Goal: Task Accomplishment & Management: Manage account settings

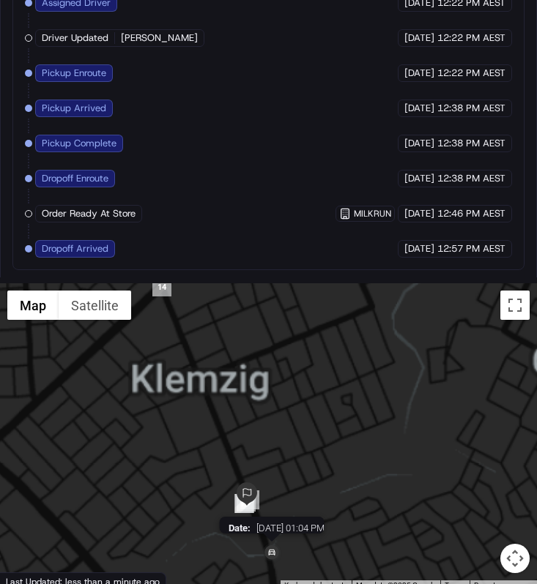
scroll to position [1252, 0]
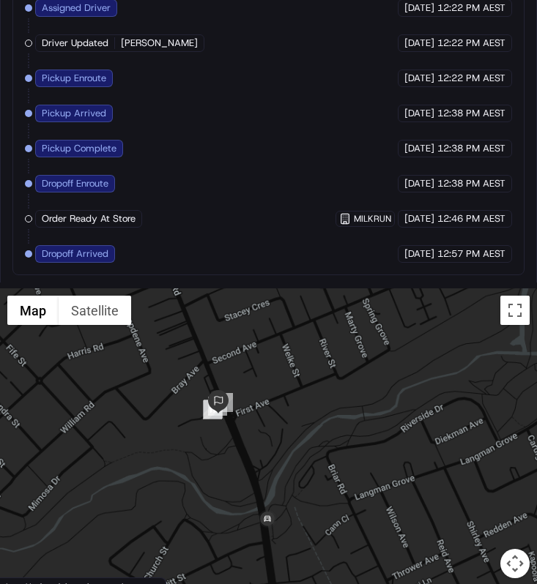
drag, startPoint x: 274, startPoint y: 545, endPoint x: 275, endPoint y: 429, distance: 115.7
click at [275, 429] on div at bounding box center [268, 443] width 537 height 308
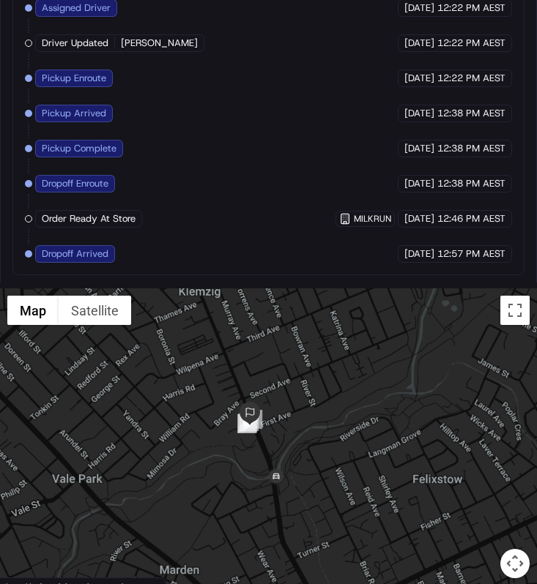
drag, startPoint x: 281, startPoint y: 517, endPoint x: 283, endPoint y: 501, distance: 16.2
click at [283, 501] on div at bounding box center [268, 443] width 537 height 308
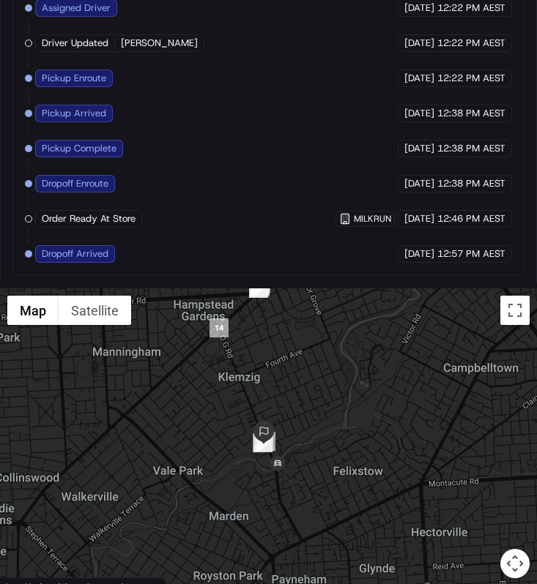
drag, startPoint x: 299, startPoint y: 448, endPoint x: 299, endPoint y: 476, distance: 27.8
click at [299, 474] on div at bounding box center [268, 443] width 537 height 308
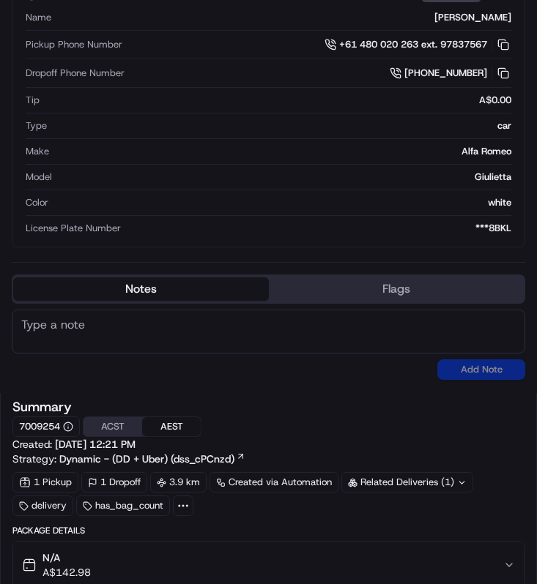
scroll to position [0, 0]
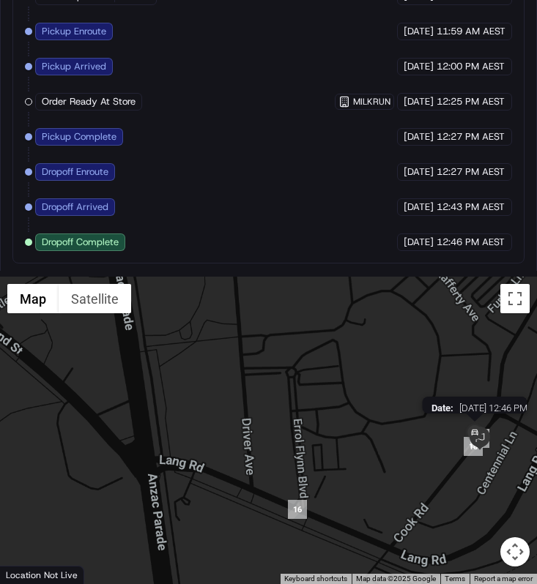
scroll to position [1391, 0]
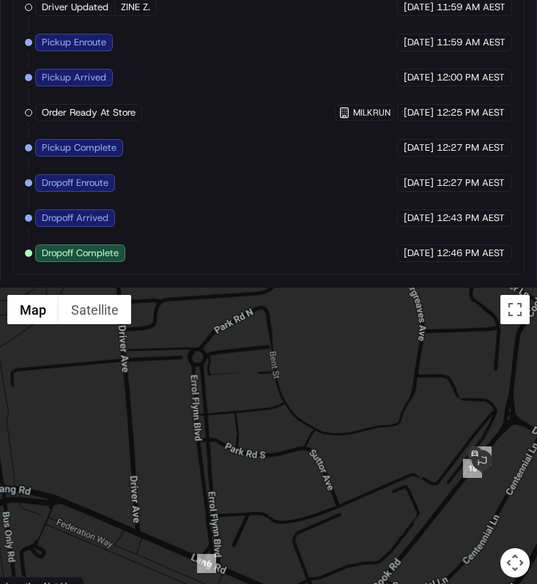
drag, startPoint x: 474, startPoint y: 425, endPoint x: 425, endPoint y: 406, distance: 52.4
click at [426, 409] on div at bounding box center [268, 442] width 537 height 308
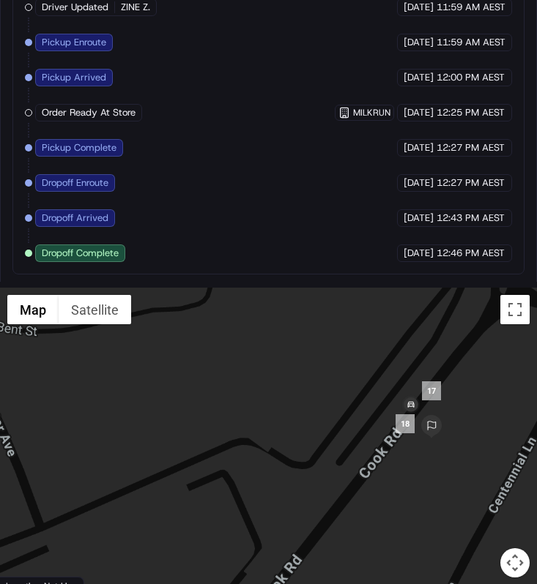
scroll to position [1385, 0]
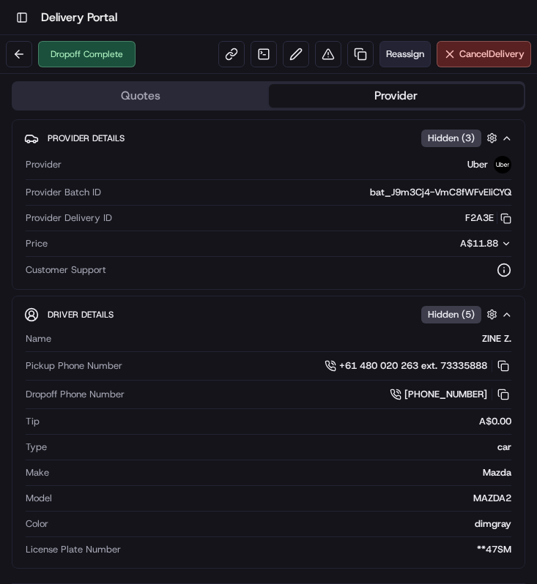
click at [399, 58] on span "Reassign" at bounding box center [405, 54] width 38 height 13
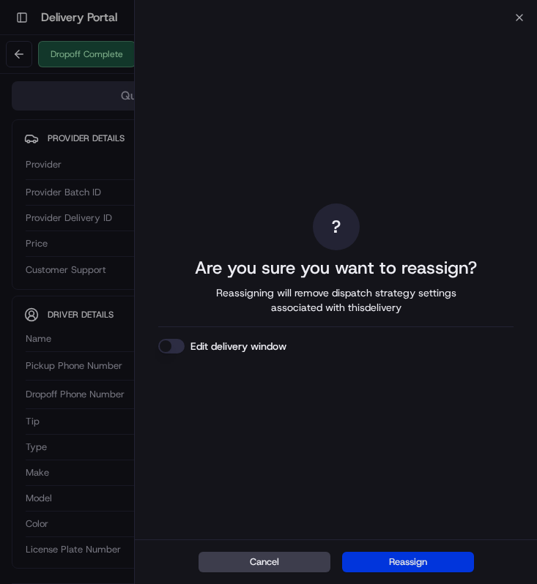
click at [398, 562] on button "Reassign" at bounding box center [408, 562] width 132 height 21
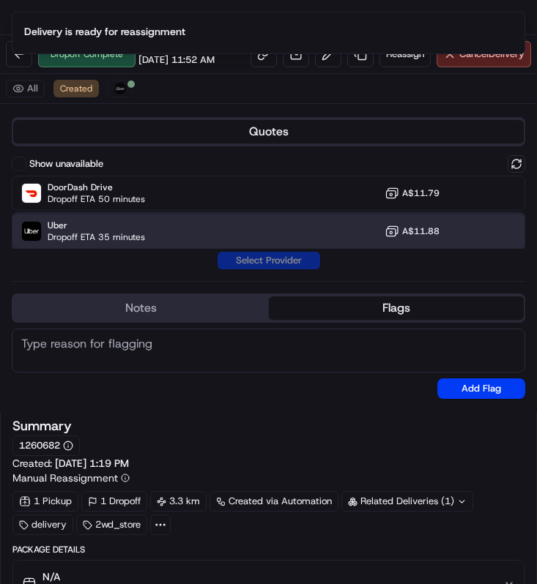
click at [265, 239] on div "Uber Dropoff ETA 35 minutes A$11.88" at bounding box center [268, 231] width 513 height 35
click at [261, 267] on button "Assign Provider" at bounding box center [269, 261] width 104 height 18
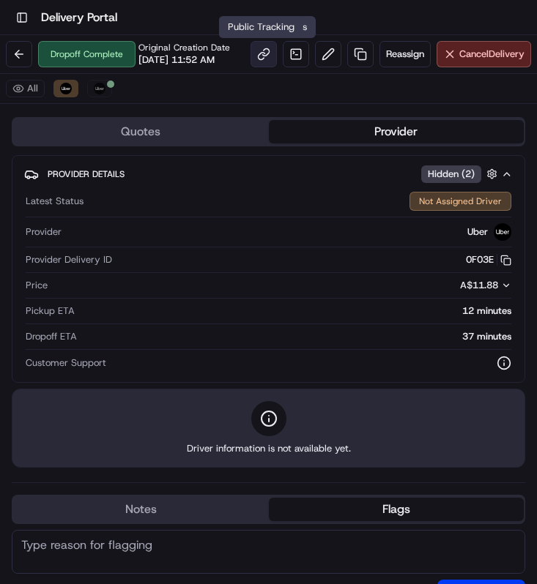
click at [264, 54] on link at bounding box center [263, 54] width 26 height 26
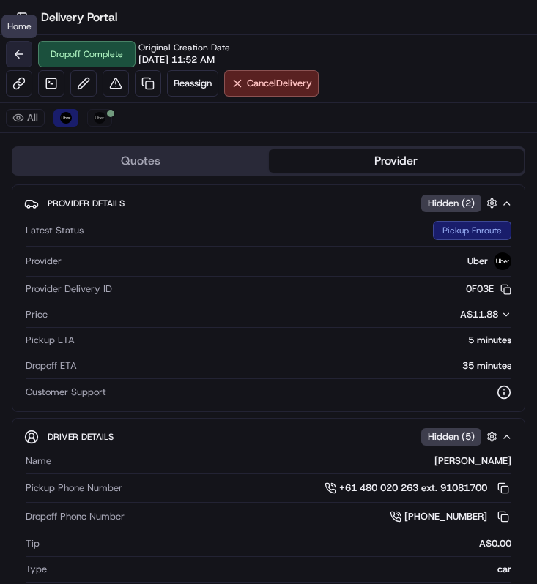
click at [18, 46] on button at bounding box center [19, 54] width 26 height 26
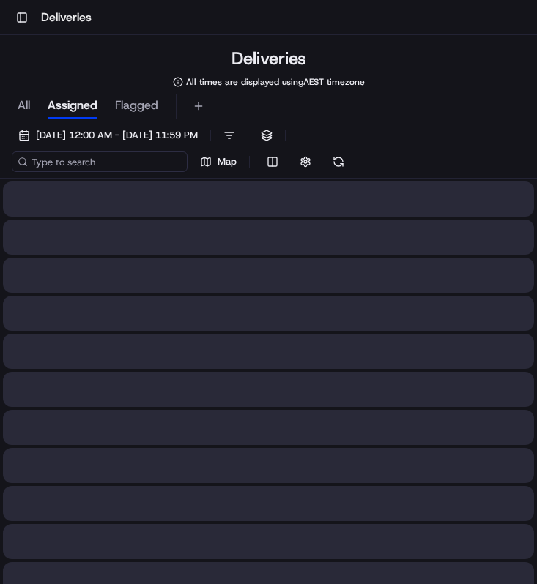
click at [127, 160] on input at bounding box center [100, 162] width 176 height 21
paste input "8ce4e35e-f2a5-40a8-a59e-31b51984f35e"
type input "8ce4e35e-f2a5-40a8-a59e-31b51984f35e"
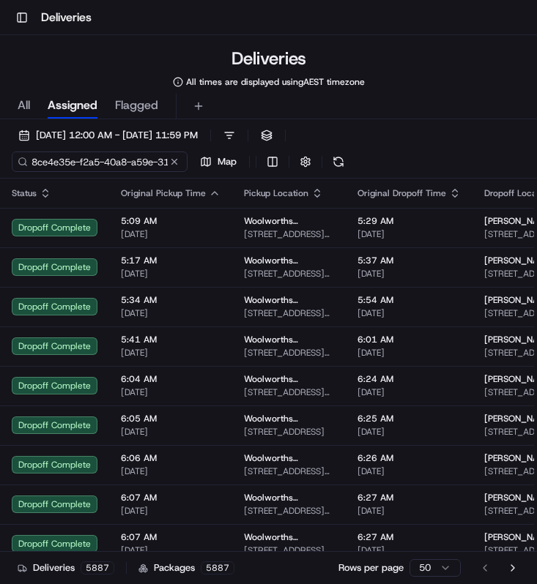
scroll to position [0, 65]
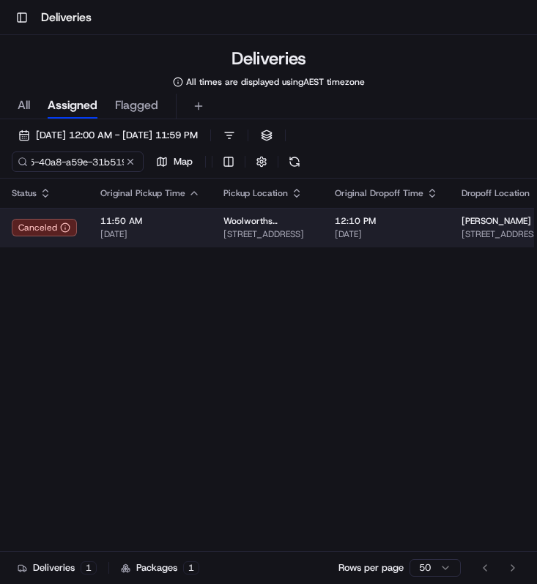
click at [219, 231] on td "Woolworths Supermarket NZ - Spotswood 6 Manadon St, New Plymouth, Taranaki 4310…" at bounding box center [267, 228] width 111 height 40
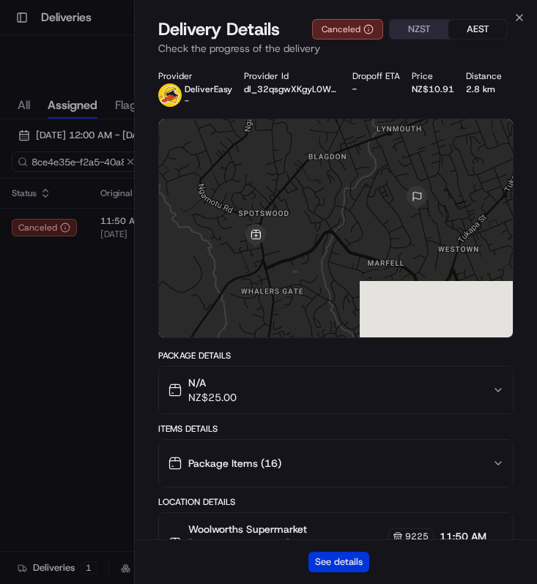
click at [319, 557] on button "See details" at bounding box center [338, 562] width 61 height 21
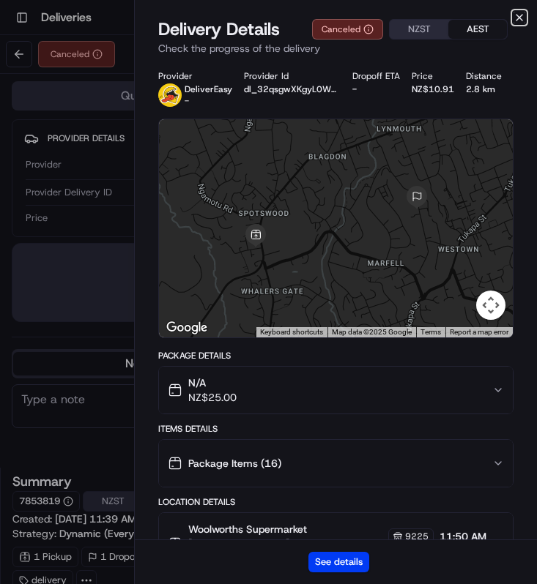
click at [523, 21] on icon "button" at bounding box center [519, 18] width 12 height 12
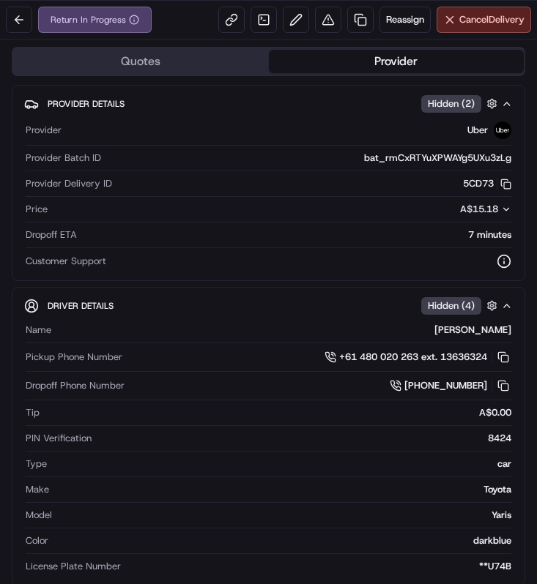
click at [199, 26] on div "Return In Progress Reassign Cancel Delivery" at bounding box center [268, 20] width 537 height 39
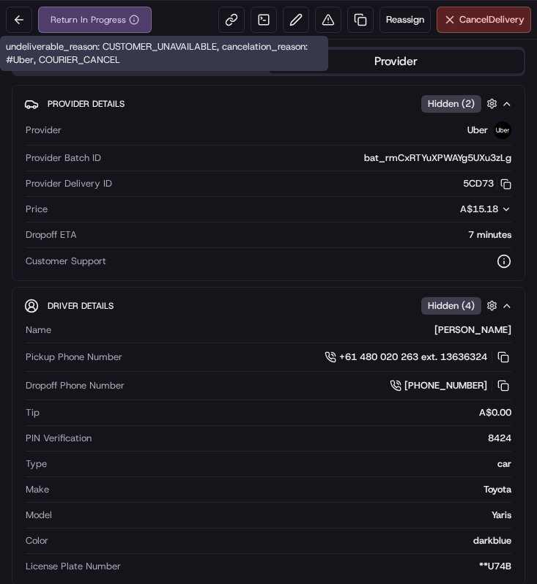
click at [117, 18] on div "Return In Progress" at bounding box center [95, 20] width 114 height 26
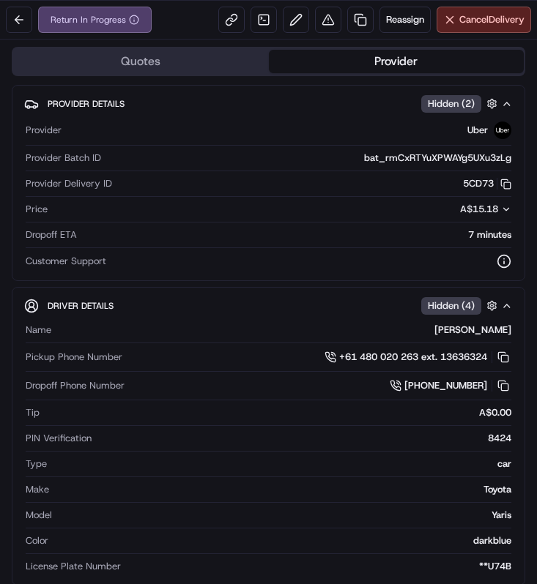
click at [174, 18] on div "Return In Progress Reassign Cancel Delivery" at bounding box center [268, 20] width 537 height 39
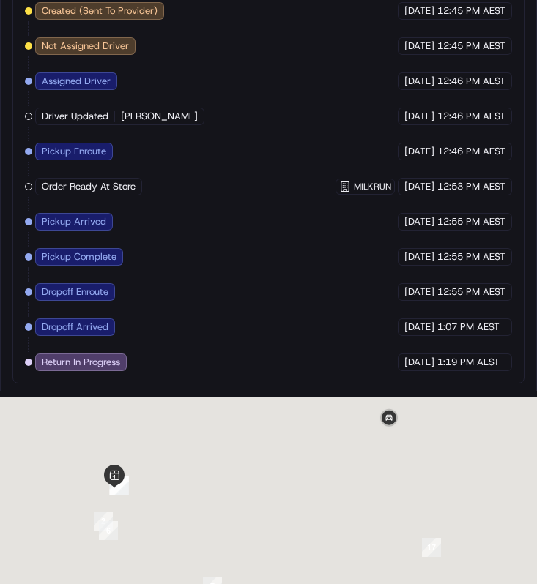
scroll to position [1220, 0]
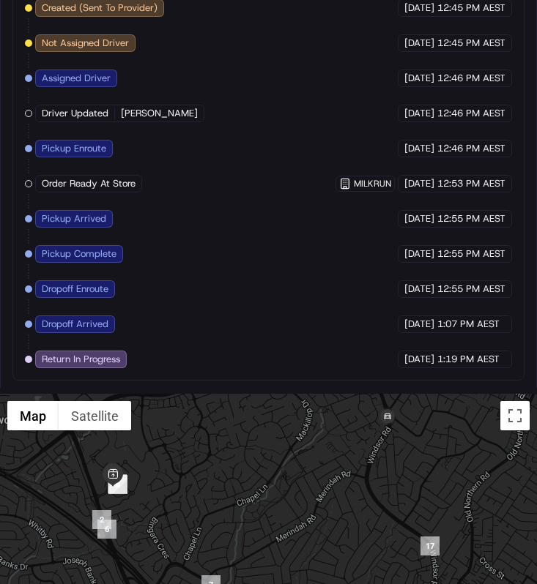
drag, startPoint x: 390, startPoint y: 484, endPoint x: 386, endPoint y: 386, distance: 98.2
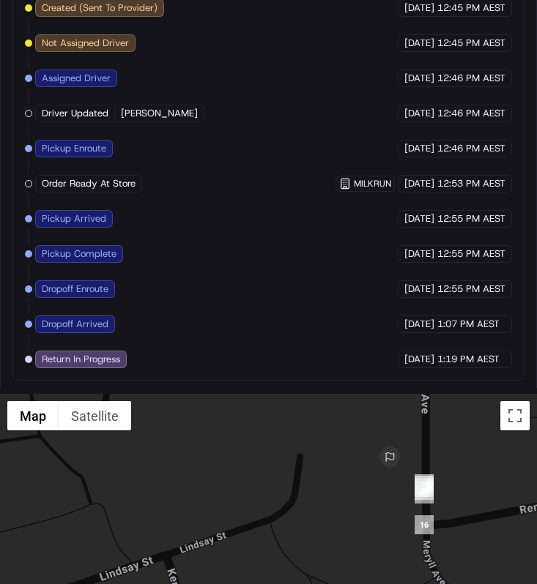
drag, startPoint x: 413, startPoint y: 484, endPoint x: 413, endPoint y: 518, distance: 33.7
click at [413, 518] on div at bounding box center [268, 548] width 537 height 308
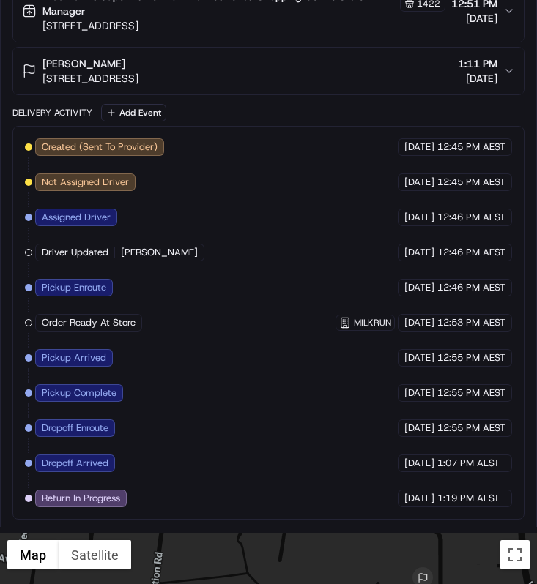
scroll to position [1293, 0]
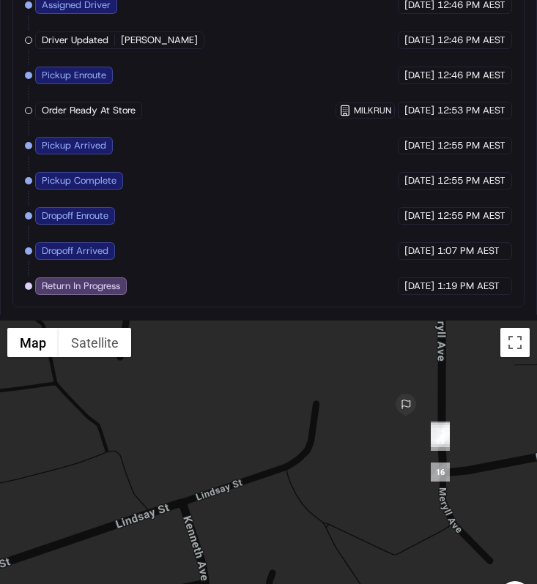
drag, startPoint x: 439, startPoint y: 388, endPoint x: 439, endPoint y: 451, distance: 63.0
click at [439, 451] on img "15" at bounding box center [440, 441] width 19 height 19
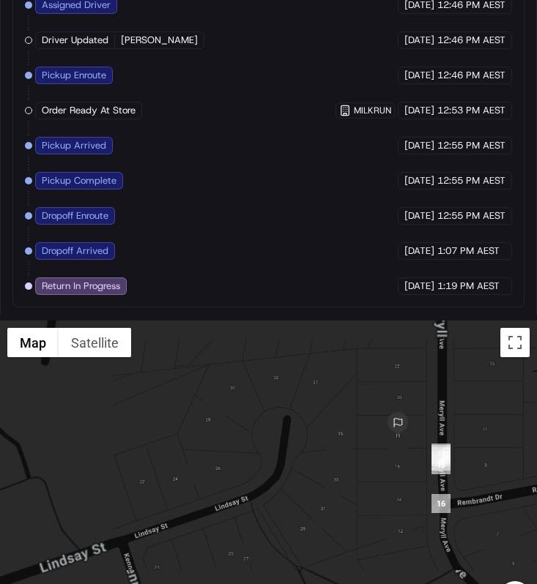
scroll to position [1278, 0]
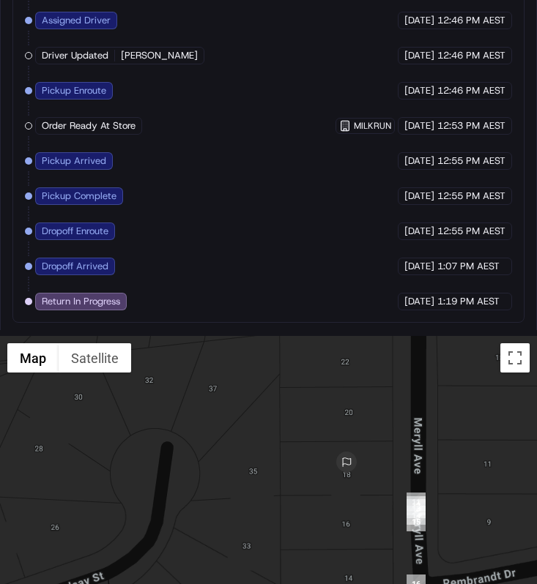
drag, startPoint x: 439, startPoint y: 451, endPoint x: 398, endPoint y: 490, distance: 57.0
click at [398, 490] on div at bounding box center [268, 490] width 537 height 308
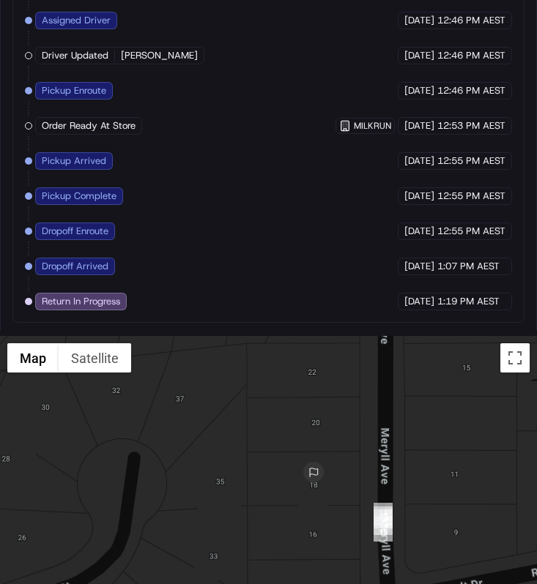
drag, startPoint x: 394, startPoint y: 491, endPoint x: 287, endPoint y: 482, distance: 107.3
click at [287, 482] on div at bounding box center [268, 490] width 537 height 308
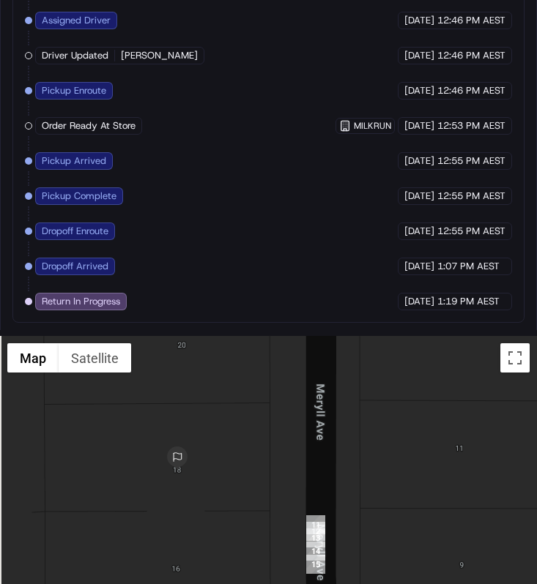
drag, startPoint x: 301, startPoint y: 393, endPoint x: 475, endPoint y: 393, distance: 174.3
click at [475, 393] on div at bounding box center [268, 490] width 537 height 308
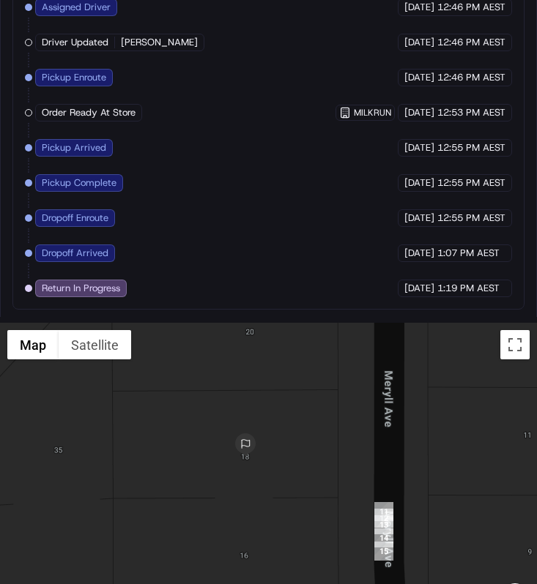
scroll to position [1337, 0]
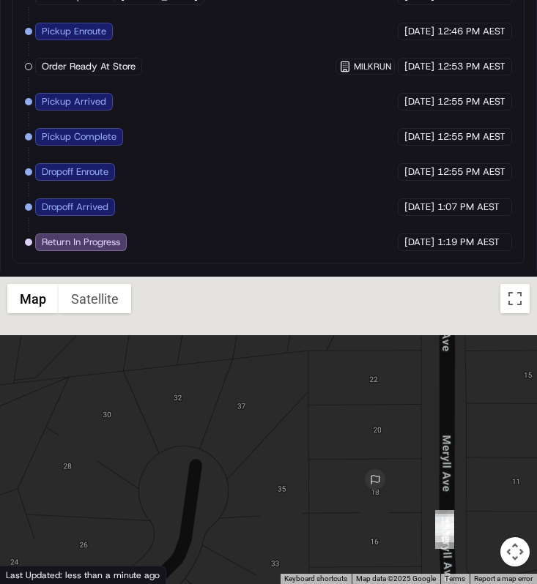
drag, startPoint x: 327, startPoint y: 426, endPoint x: 414, endPoint y: 508, distance: 119.7
click at [414, 508] on div at bounding box center [268, 431] width 537 height 308
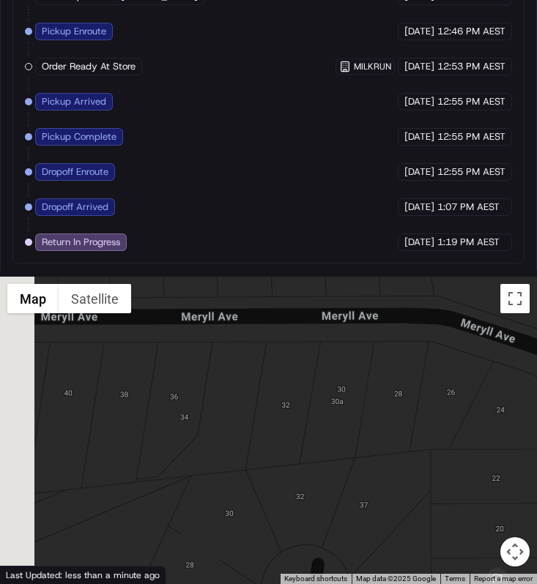
drag, startPoint x: 371, startPoint y: 403, endPoint x: 463, endPoint y: 466, distance: 111.5
click at [463, 466] on div at bounding box center [268, 431] width 537 height 308
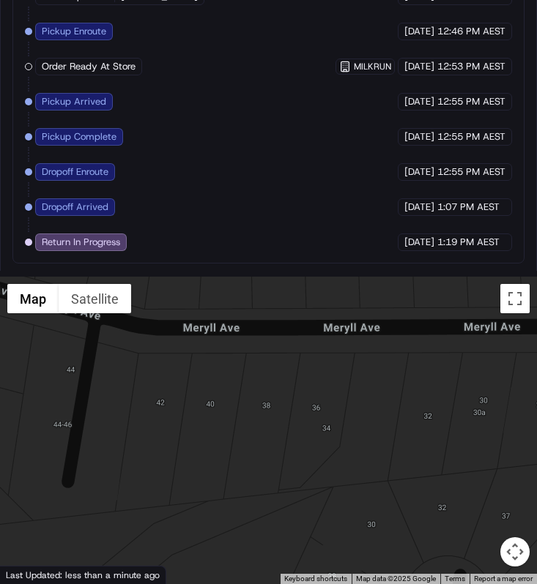
drag, startPoint x: 423, startPoint y: 425, endPoint x: 556, endPoint y: 425, distance: 132.5
click at [536, 425] on html "Toggle Sidebar Delivery Portal Return In Progress Reassign Cancel Delivery Quot…" at bounding box center [268, 292] width 537 height 584
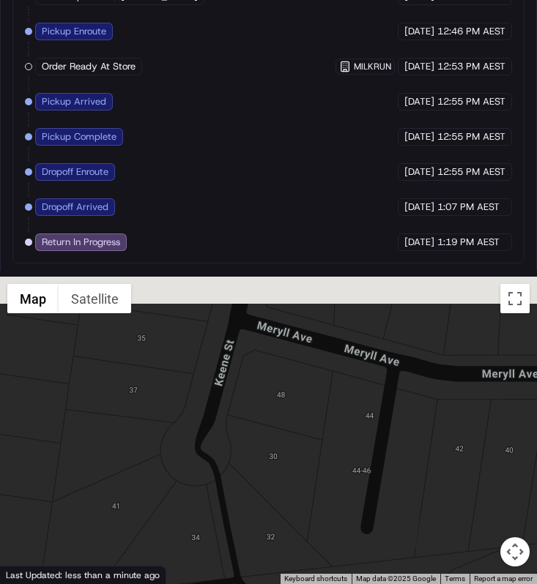
drag, startPoint x: 395, startPoint y: 408, endPoint x: 501, endPoint y: 454, distance: 115.1
click at [502, 455] on div at bounding box center [268, 431] width 537 height 308
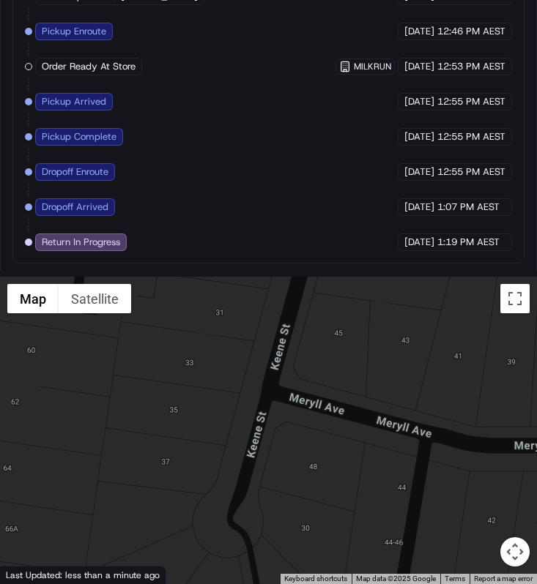
drag, startPoint x: 382, startPoint y: 403, endPoint x: 401, endPoint y: 471, distance: 70.5
click at [401, 471] on div at bounding box center [268, 431] width 537 height 308
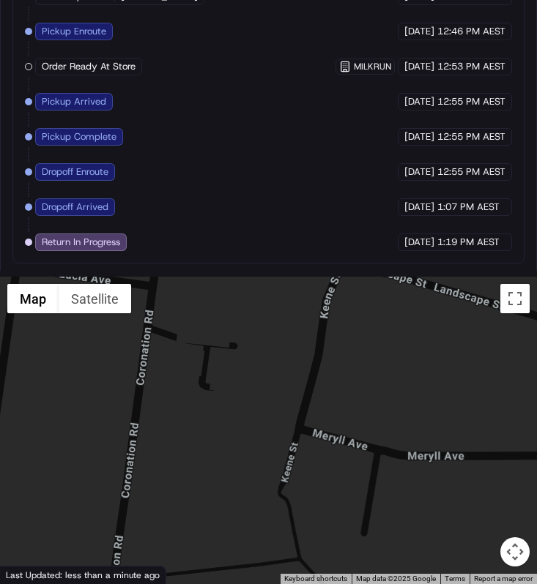
drag, startPoint x: 398, startPoint y: 470, endPoint x: 304, endPoint y: 466, distance: 94.6
click at [304, 466] on div at bounding box center [268, 431] width 537 height 308
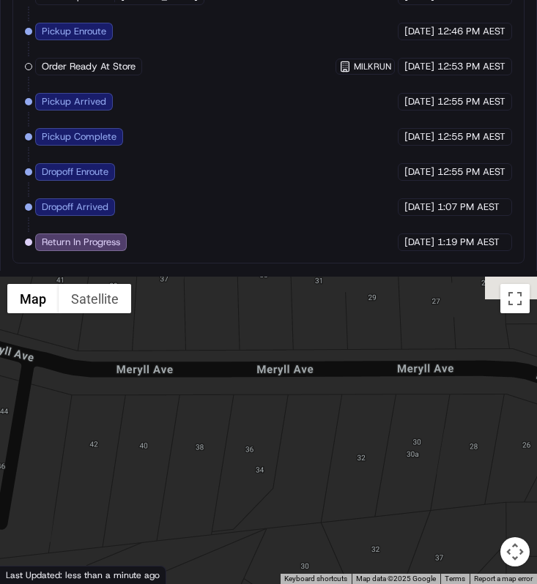
drag, startPoint x: 410, startPoint y: 447, endPoint x: 168, endPoint y: 360, distance: 257.6
click at [170, 360] on div at bounding box center [268, 431] width 537 height 308
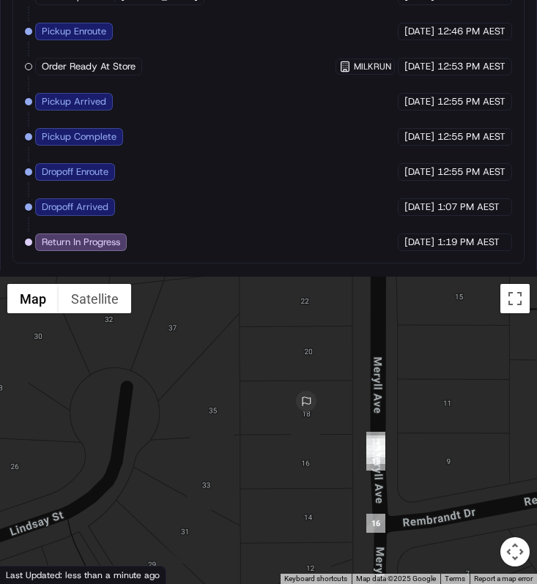
drag, startPoint x: 365, startPoint y: 453, endPoint x: 330, endPoint y: 278, distance: 177.9
click at [332, 280] on div at bounding box center [268, 431] width 537 height 308
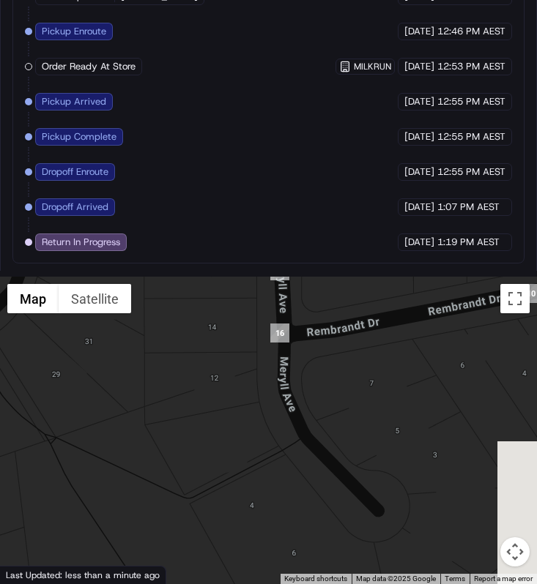
drag, startPoint x: 349, startPoint y: 390, endPoint x: 278, endPoint y: 289, distance: 123.1
click at [279, 290] on div at bounding box center [268, 431] width 537 height 308
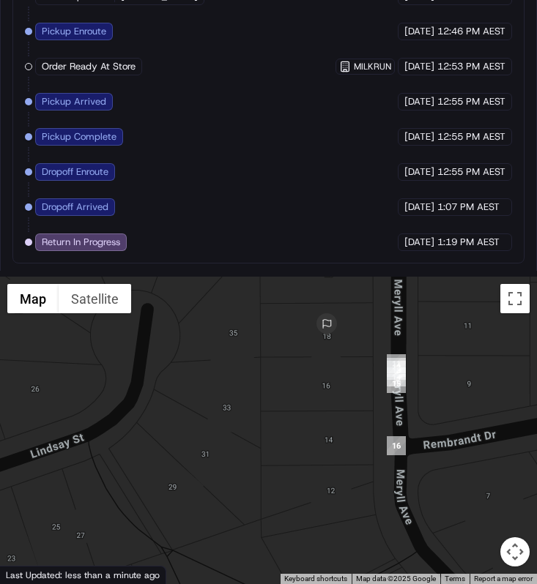
drag, startPoint x: 302, startPoint y: 337, endPoint x: 435, endPoint y: 482, distance: 196.5
click at [435, 482] on div at bounding box center [268, 431] width 537 height 308
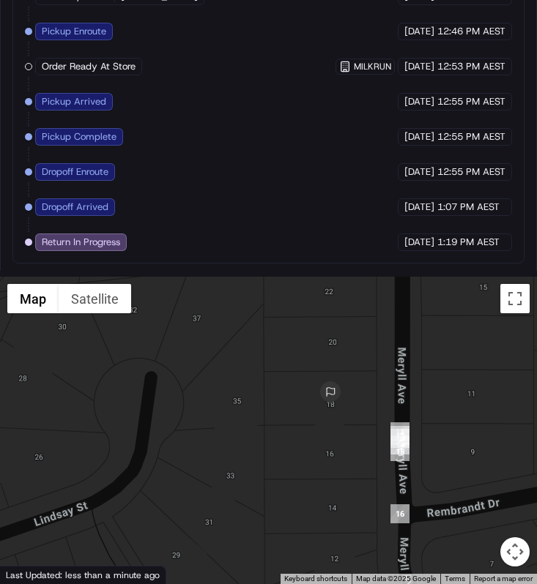
drag, startPoint x: 401, startPoint y: 365, endPoint x: 406, endPoint y: 438, distance: 72.7
click at [406, 499] on div at bounding box center [541, 499] width 537 height 0
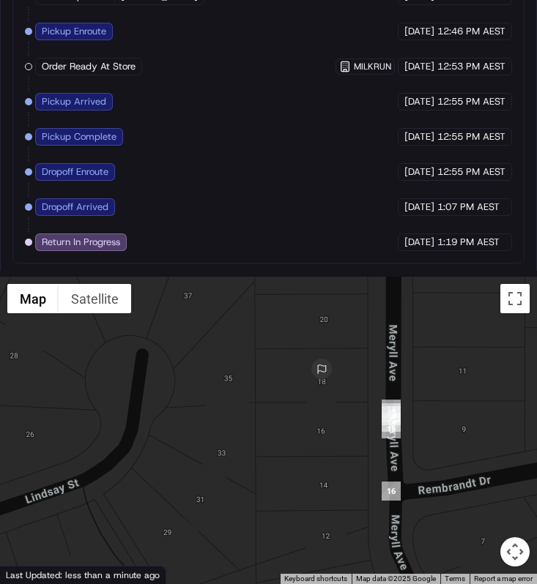
drag, startPoint x: 328, startPoint y: 386, endPoint x: 252, endPoint y: 411, distance: 80.1
click at [252, 411] on div at bounding box center [268, 431] width 537 height 308
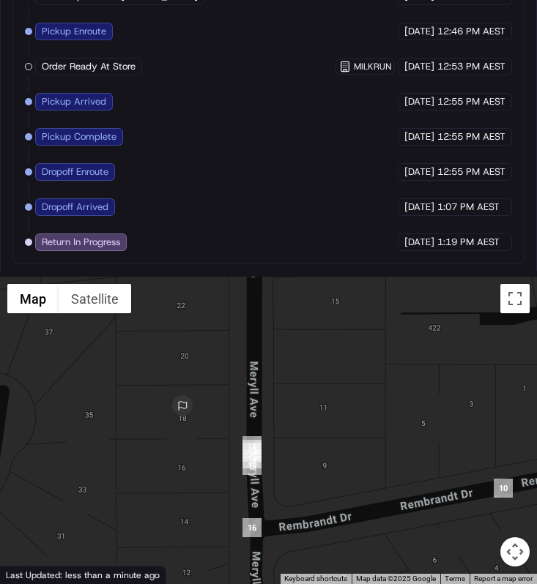
drag, startPoint x: 343, startPoint y: 400, endPoint x: 286, endPoint y: 409, distance: 57.2
click at [286, 409] on div at bounding box center [268, 431] width 537 height 308
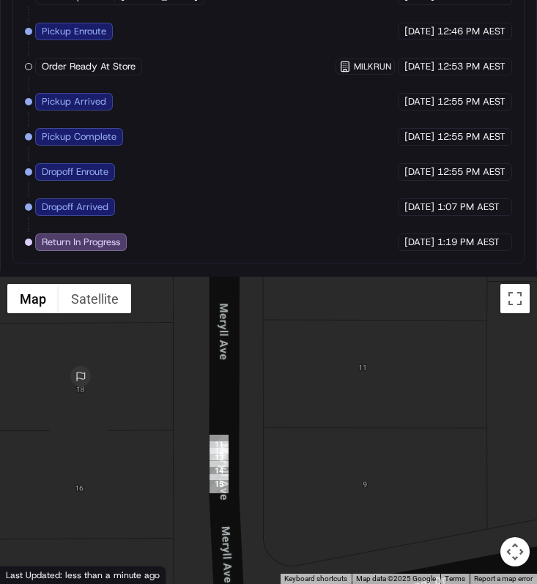
drag, startPoint x: 288, startPoint y: 396, endPoint x: 358, endPoint y: 298, distance: 120.7
click at [357, 300] on div at bounding box center [268, 431] width 537 height 308
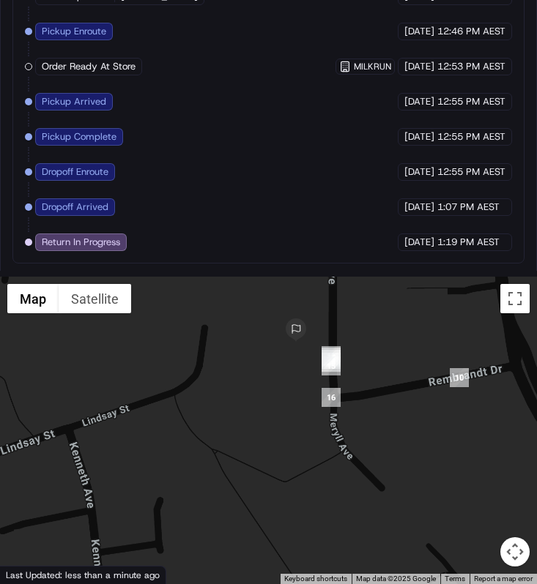
drag, startPoint x: 324, startPoint y: 425, endPoint x: 324, endPoint y: 385, distance: 40.3
click at [324, 385] on div at bounding box center [268, 431] width 537 height 308
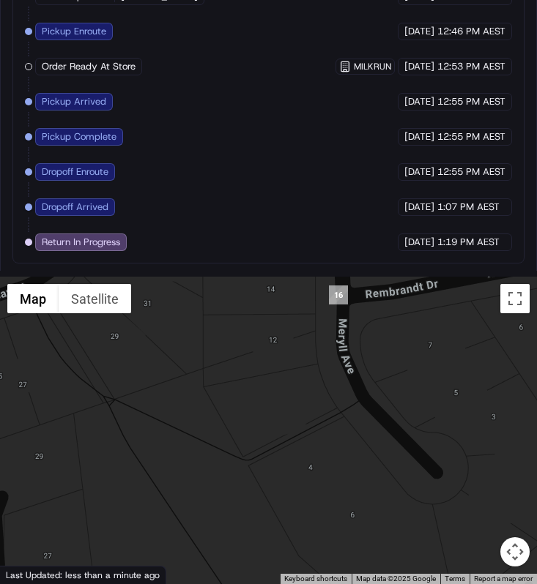
drag, startPoint x: 324, startPoint y: 385, endPoint x: 324, endPoint y: 395, distance: 10.3
click at [324, 391] on div at bounding box center [268, 431] width 537 height 308
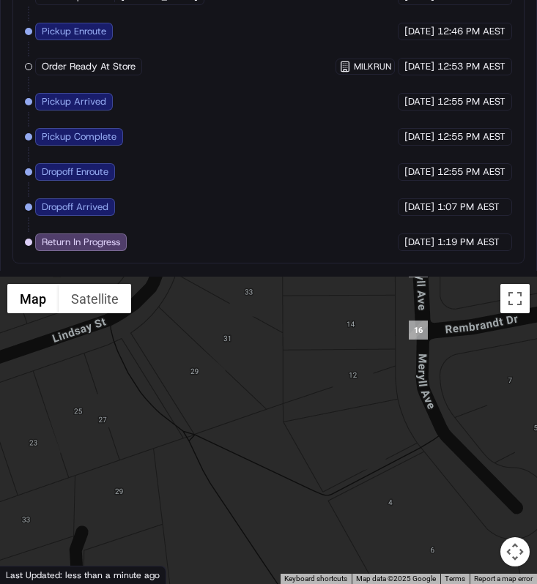
drag, startPoint x: 278, startPoint y: 379, endPoint x: 357, endPoint y: 401, distance: 82.1
click at [357, 401] on div at bounding box center [268, 431] width 537 height 308
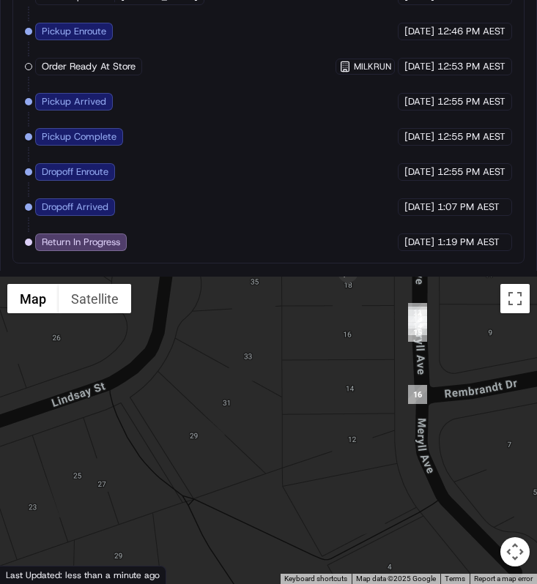
drag, startPoint x: 368, startPoint y: 373, endPoint x: 368, endPoint y: 447, distance: 74.0
click at [368, 447] on div at bounding box center [268, 431] width 537 height 308
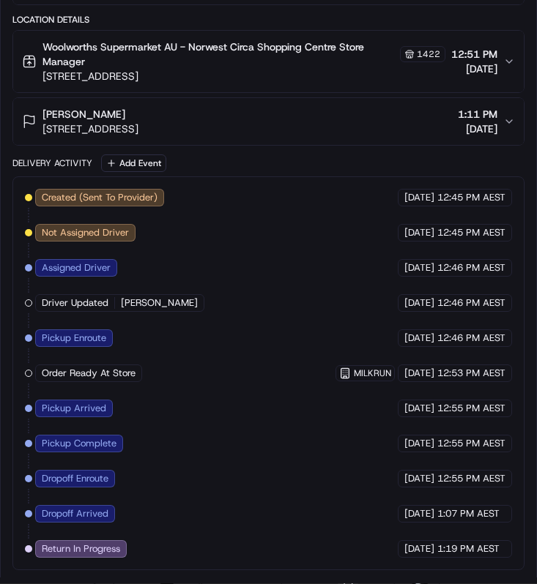
scroll to position [1029, 0]
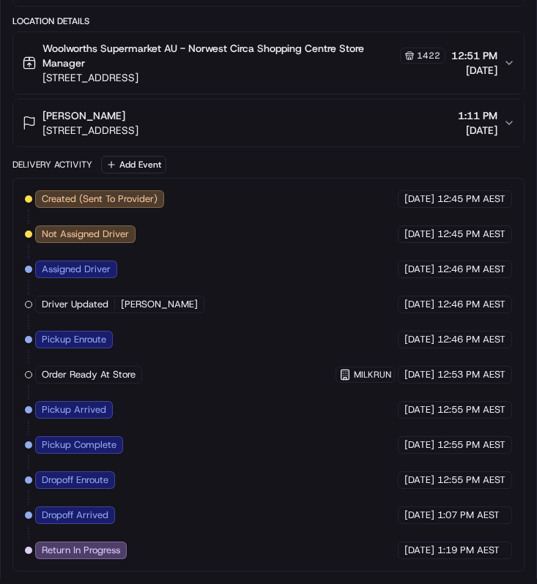
drag, startPoint x: 40, startPoint y: 127, endPoint x: 311, endPoint y: 126, distance: 271.0
click at [311, 127] on div "rajina almeida Unit 107/10 Meryll Ave, Baulkham Hills, NSW 2153, AU 1:11 PM 18/…" at bounding box center [262, 122] width 481 height 29
drag, startPoint x: 40, startPoint y: 132, endPoint x: 154, endPoint y: 133, distance: 113.5
click at [138, 133] on div "rajina almeida Unit 107/10 Meryll Ave, Baulkham Hills, NSW 2153, AU" at bounding box center [80, 122] width 116 height 29
copy span "Unit 107/10 Meryll Ave"
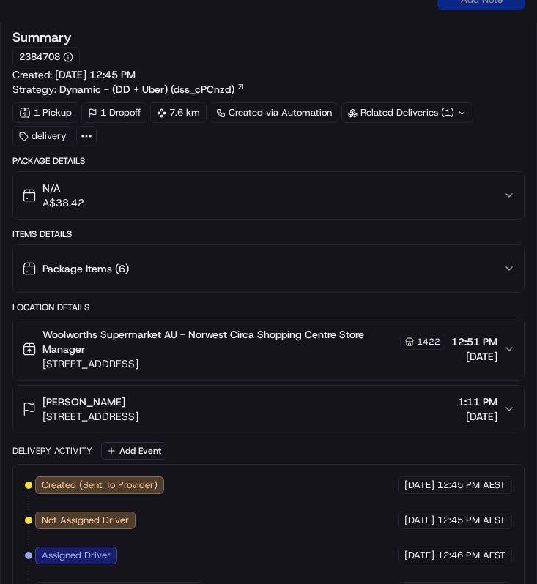
scroll to position [658, 0]
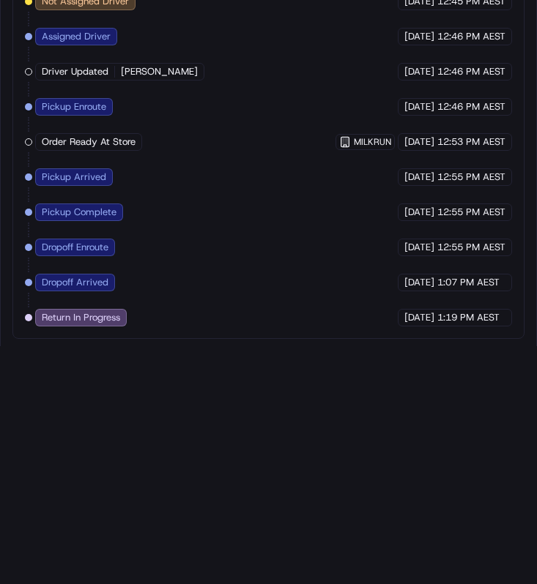
scroll to position [1337, 0]
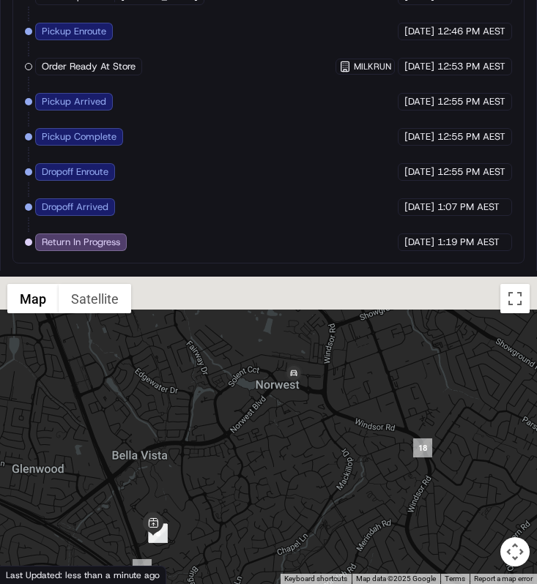
drag, startPoint x: 332, startPoint y: 365, endPoint x: 371, endPoint y: 584, distance: 222.4
click at [368, 581] on div "1 2 3 4 5 6 7 8 9 10 11 12 13 14 15 16 17 18 Map Satellite Keyboard shortcuts M…" at bounding box center [268, 431] width 537 height 308
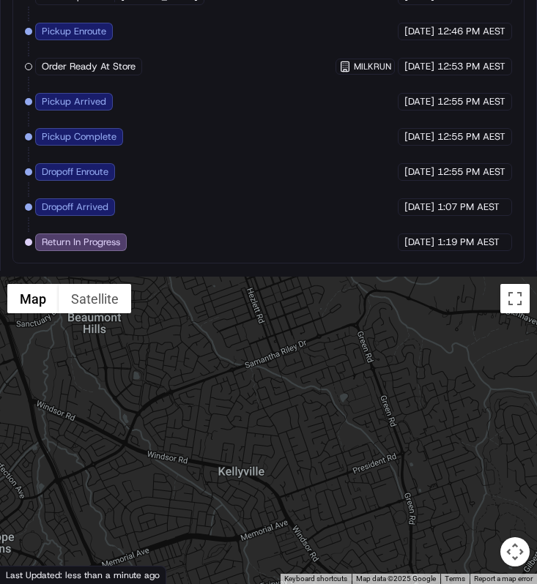
drag, startPoint x: 357, startPoint y: 527, endPoint x: 335, endPoint y: 404, distance: 124.4
click at [336, 404] on div at bounding box center [268, 431] width 537 height 308
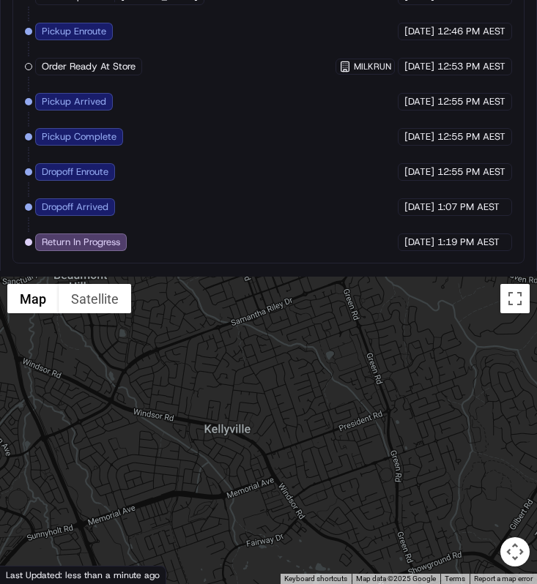
drag, startPoint x: 352, startPoint y: 441, endPoint x: 319, endPoint y: 338, distance: 107.5
click at [319, 338] on div at bounding box center [268, 431] width 537 height 308
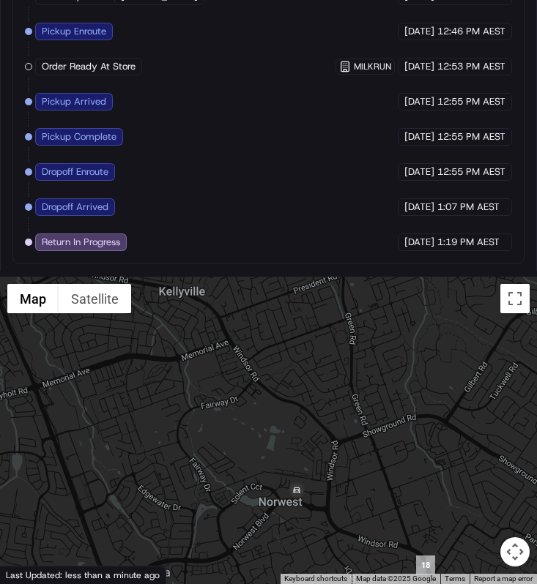
drag, startPoint x: 329, startPoint y: 516, endPoint x: 329, endPoint y: 475, distance: 41.0
click at [329, 475] on div at bounding box center [268, 431] width 537 height 308
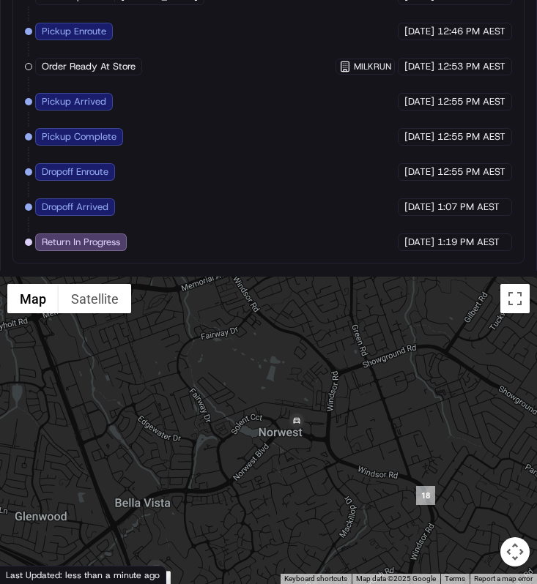
drag, startPoint x: 375, startPoint y: 518, endPoint x: 344, endPoint y: 324, distance: 196.5
click at [346, 324] on div at bounding box center [268, 431] width 537 height 308
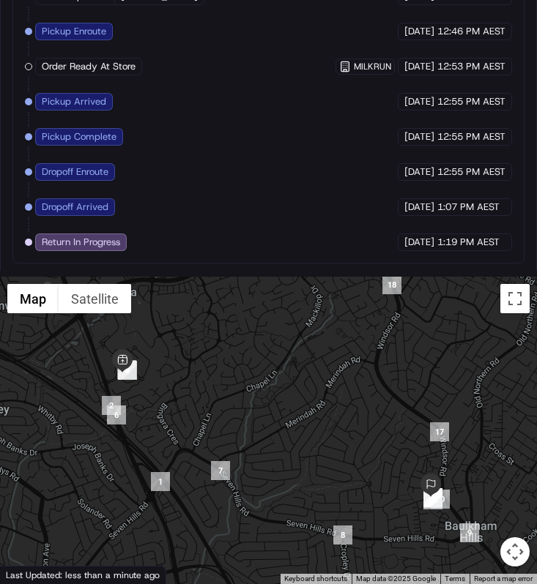
drag, startPoint x: 390, startPoint y: 406, endPoint x: 385, endPoint y: 362, distance: 44.2
click at [387, 362] on div at bounding box center [268, 431] width 537 height 308
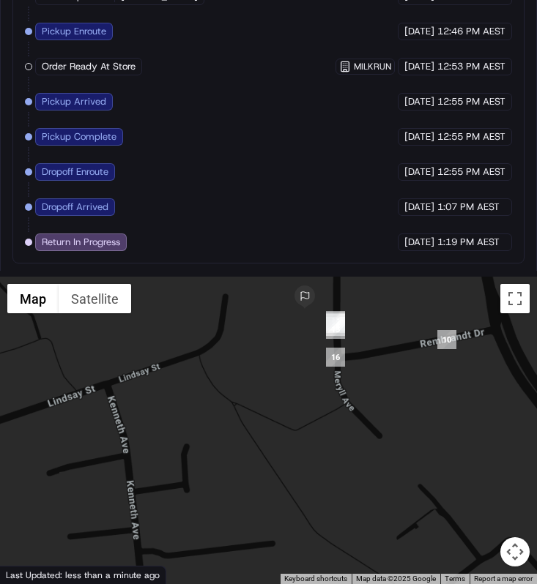
drag, startPoint x: 398, startPoint y: 427, endPoint x: 431, endPoint y: 467, distance: 52.5
click at [431, 467] on div at bounding box center [268, 431] width 537 height 308
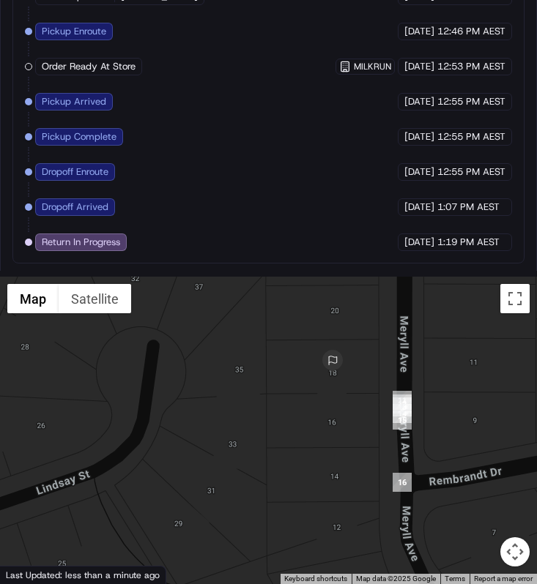
drag, startPoint x: 384, startPoint y: 376, endPoint x: 401, endPoint y: 438, distance: 63.6
click at [401, 438] on div "To navigate, press the arrow keys." at bounding box center [268, 431] width 537 height 308
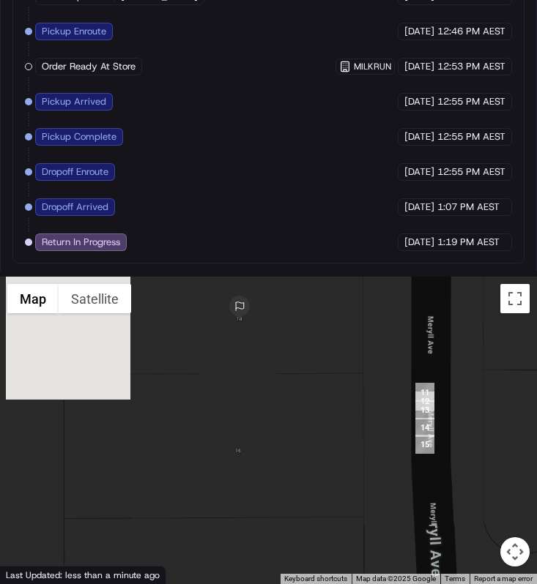
drag, startPoint x: 401, startPoint y: 438, endPoint x: 404, endPoint y: 468, distance: 30.2
click at [404, 468] on div at bounding box center [268, 431] width 537 height 308
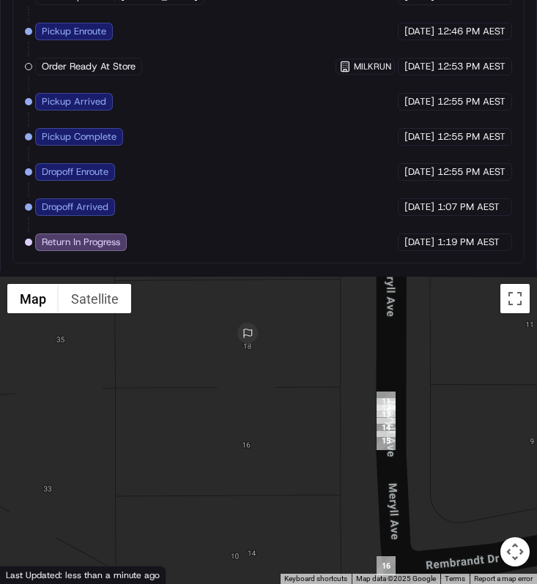
click at [259, 171] on div "Created (Sent To Provider) Uber 18/09/2025 12:45 PM AEST Not Assigned Driver Ub…" at bounding box center [268, 66] width 487 height 369
click at [226, 352] on div at bounding box center [268, 431] width 537 height 308
click at [116, 245] on span "Return In Progress" at bounding box center [81, 242] width 78 height 13
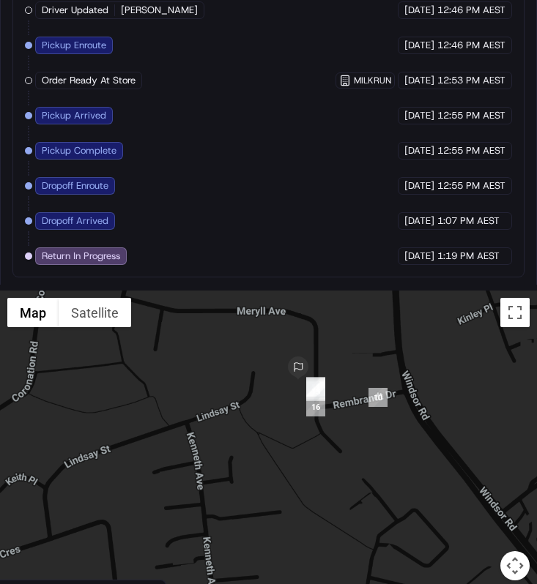
drag, startPoint x: 272, startPoint y: 377, endPoint x: 300, endPoint y: 381, distance: 27.3
click at [302, 381] on div at bounding box center [268, 445] width 537 height 308
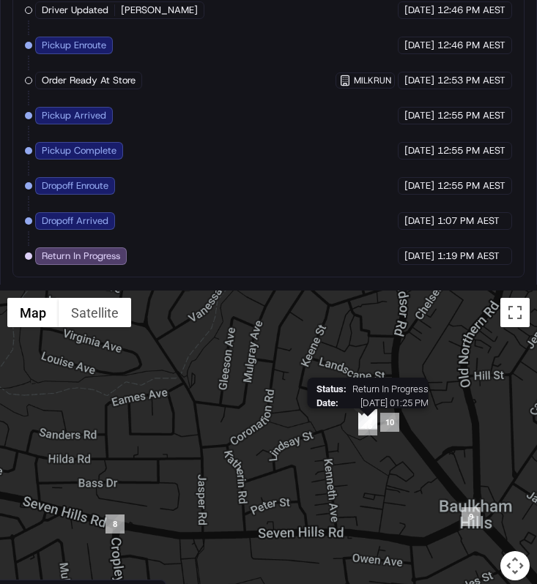
drag, startPoint x: 300, startPoint y: 381, endPoint x: 367, endPoint y: 417, distance: 76.3
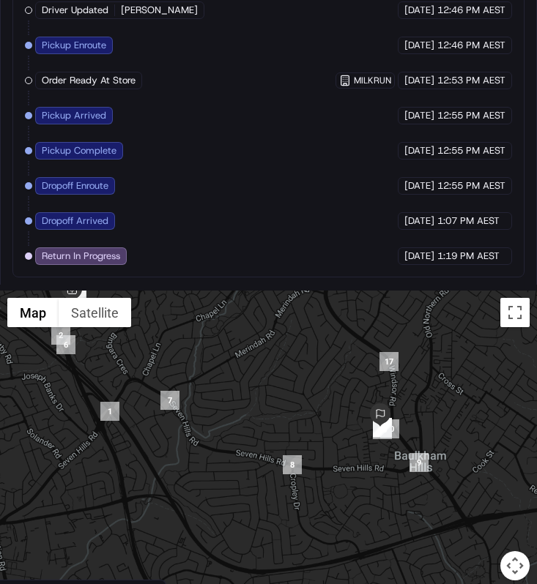
drag, startPoint x: 345, startPoint y: 373, endPoint x: 374, endPoint y: 395, distance: 36.6
click at [375, 395] on div at bounding box center [268, 445] width 537 height 308
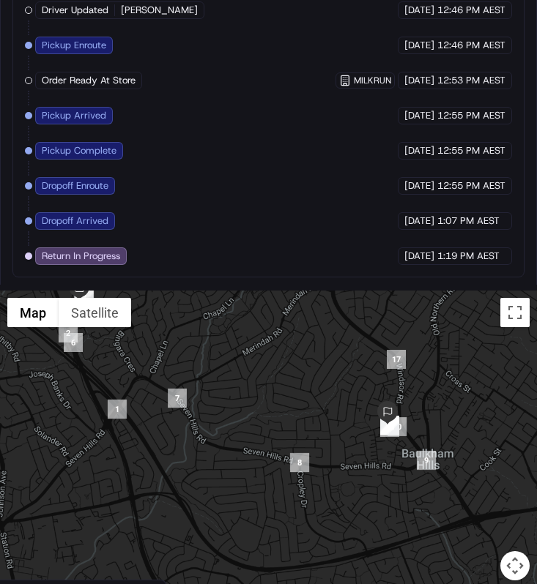
drag, startPoint x: 374, startPoint y: 395, endPoint x: 488, endPoint y: 431, distance: 119.3
click at [488, 431] on div at bounding box center [268, 445] width 537 height 308
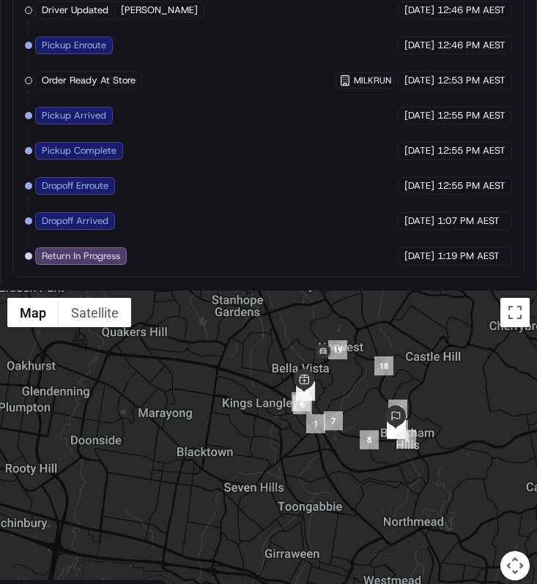
drag, startPoint x: 376, startPoint y: 387, endPoint x: 347, endPoint y: 398, distance: 31.5
click at [347, 399] on div at bounding box center [268, 445] width 537 height 308
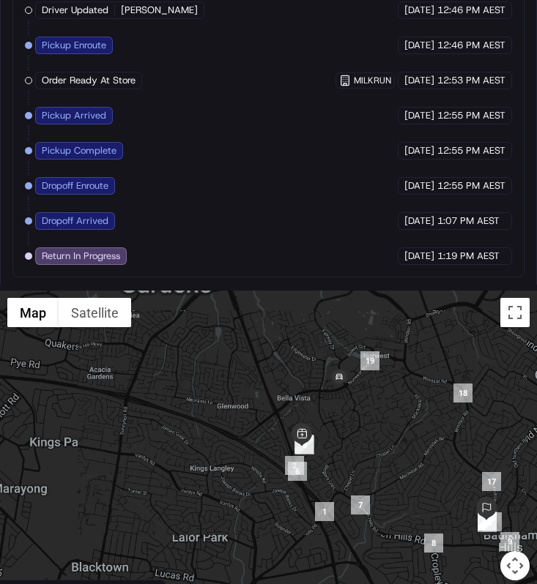
drag, startPoint x: 319, startPoint y: 368, endPoint x: 351, endPoint y: 378, distance: 32.9
click at [351, 378] on img at bounding box center [338, 377] width 23 height 23
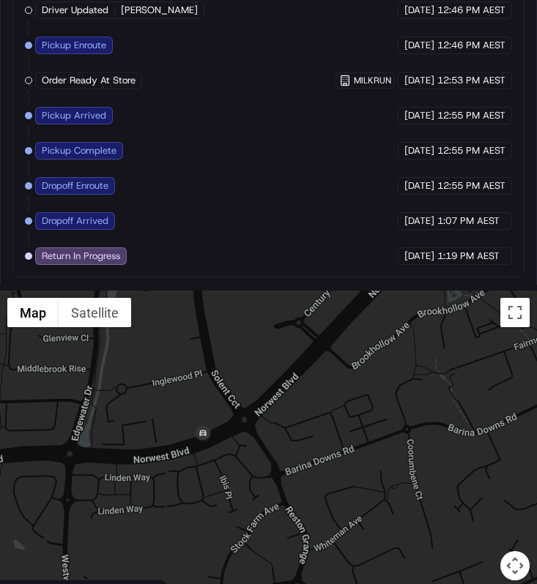
drag, startPoint x: 384, startPoint y: 445, endPoint x: 400, endPoint y: 436, distance: 17.7
click at [400, 436] on div "To navigate, press the arrow keys." at bounding box center [268, 445] width 537 height 308
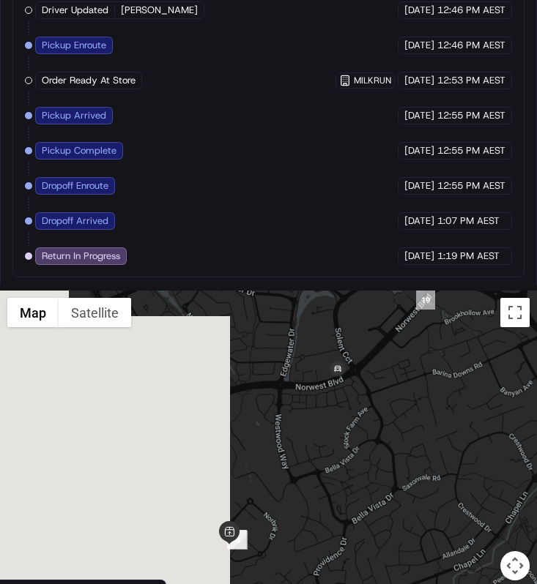
drag, startPoint x: 400, startPoint y: 436, endPoint x: 408, endPoint y: 362, distance: 74.4
click at [411, 364] on div at bounding box center [268, 445] width 537 height 308
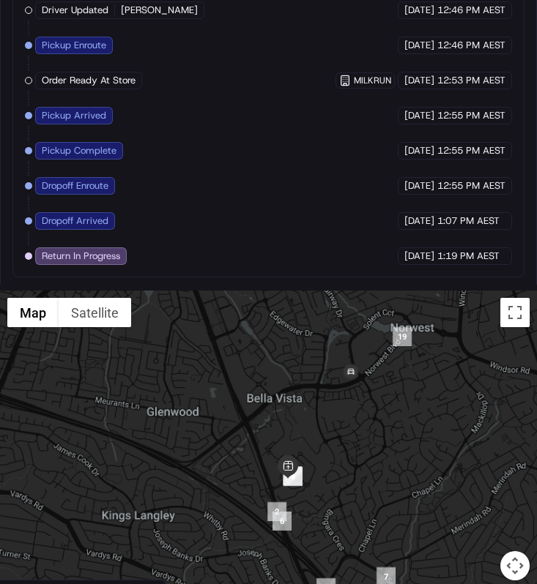
drag, startPoint x: 352, startPoint y: 453, endPoint x: 360, endPoint y: 457, distance: 8.8
click at [358, 456] on div at bounding box center [268, 445] width 537 height 308
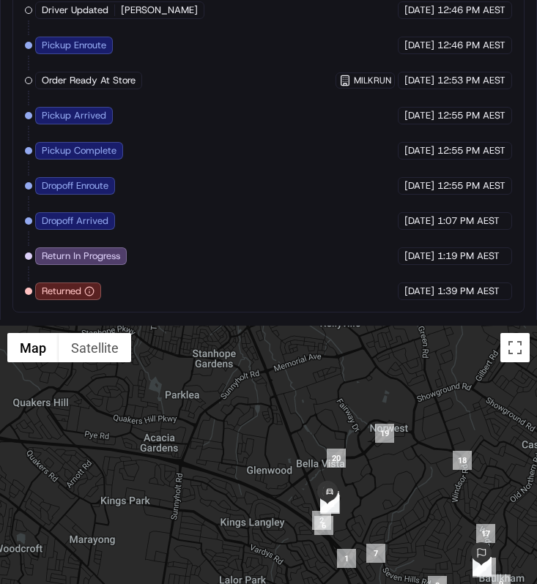
click at [240, 147] on div "Created (Sent To Provider) Uber 18/09/2025 12:45 PM AEST Not Assigned Driver Ub…" at bounding box center [268, 98] width 487 height 404
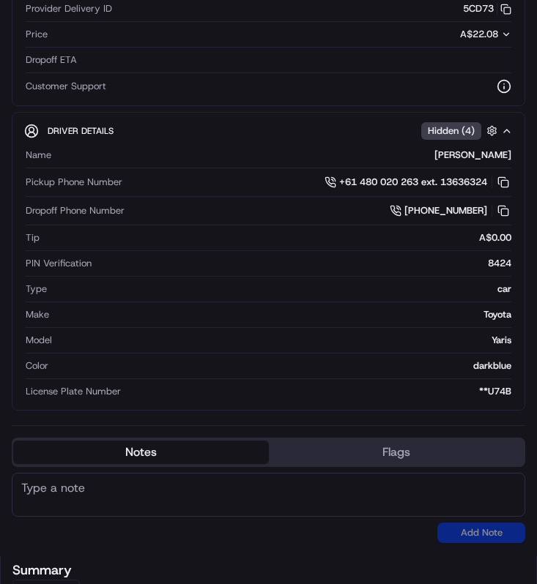
scroll to position [0, 0]
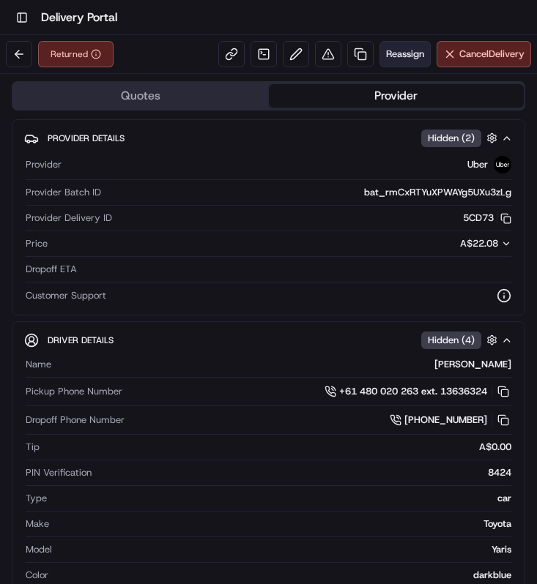
click at [384, 64] on button "Reassign" at bounding box center [404, 54] width 51 height 26
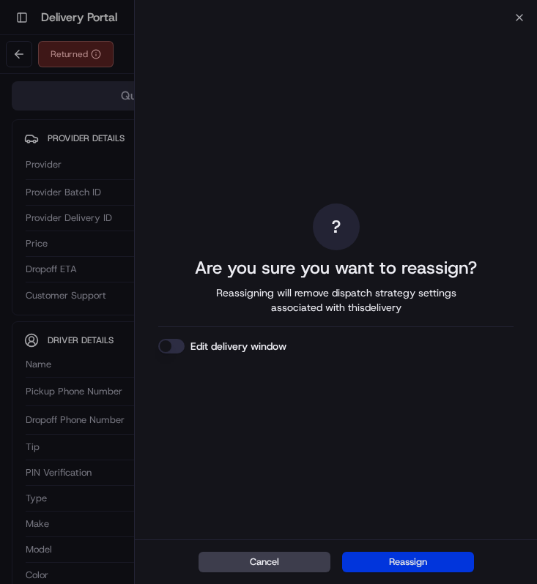
click at [401, 559] on button "Reassign" at bounding box center [408, 562] width 132 height 21
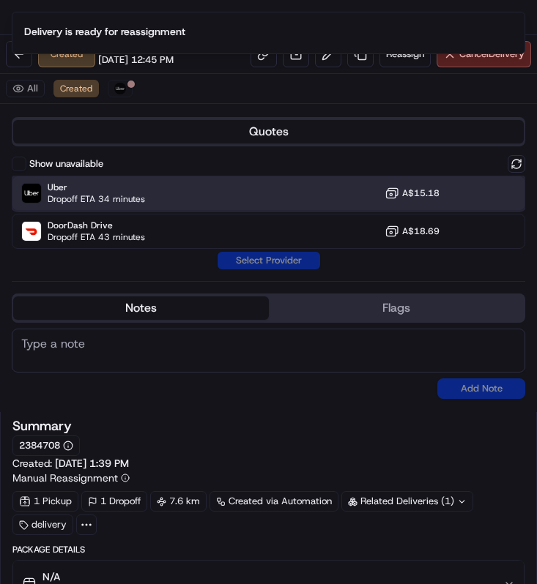
click at [238, 198] on div "Uber Dropoff ETA 34 minutes A$15.18" at bounding box center [268, 193] width 513 height 35
click at [248, 264] on button "Assign Provider" at bounding box center [269, 261] width 104 height 18
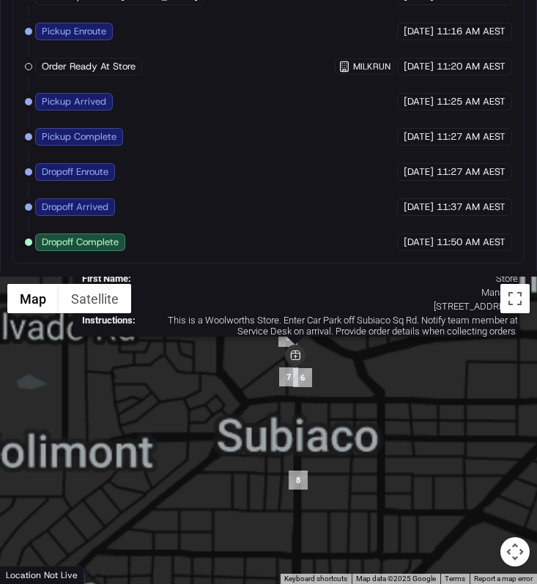
scroll to position [1259, 0]
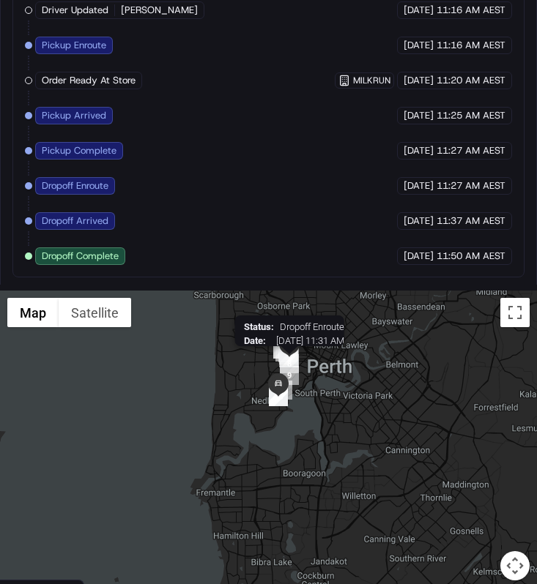
drag, startPoint x: 289, startPoint y: 353, endPoint x: 289, endPoint y: 362, distance: 9.5
click at [289, 362] on img "8" at bounding box center [289, 363] width 19 height 19
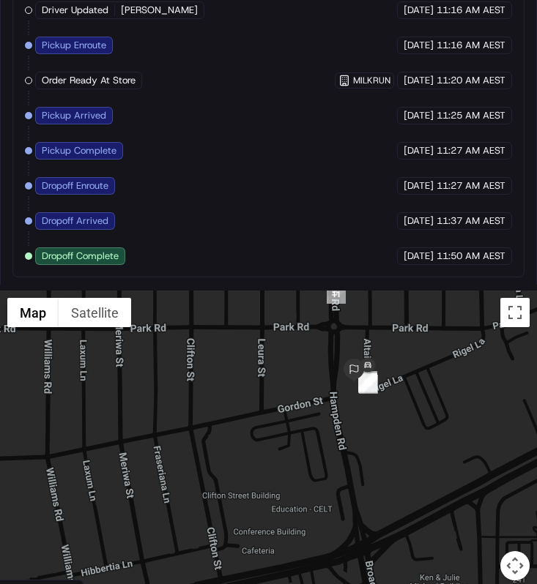
drag, startPoint x: 295, startPoint y: 384, endPoint x: 245, endPoint y: 390, distance: 50.9
click at [245, 390] on div at bounding box center [268, 445] width 537 height 308
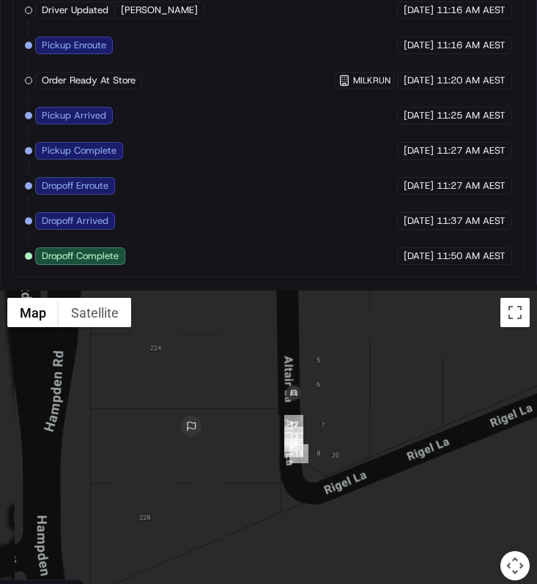
drag, startPoint x: 327, startPoint y: 379, endPoint x: 342, endPoint y: 386, distance: 17.0
click at [342, 386] on div at bounding box center [268, 445] width 537 height 308
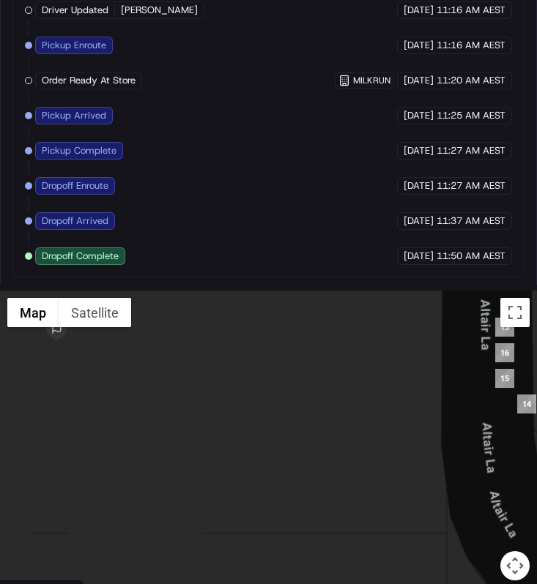
drag, startPoint x: 259, startPoint y: 459, endPoint x: 325, endPoint y: 461, distance: 66.7
click at [325, 461] on div at bounding box center [268, 445] width 537 height 308
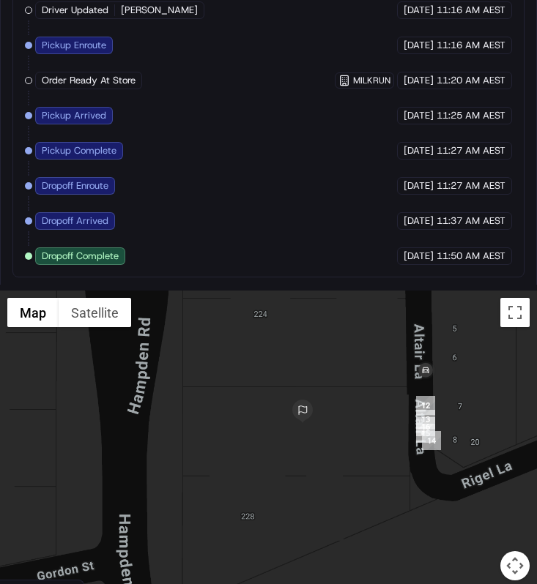
drag, startPoint x: 325, startPoint y: 461, endPoint x: 372, endPoint y: 455, distance: 47.1
click at [373, 455] on div at bounding box center [268, 445] width 537 height 308
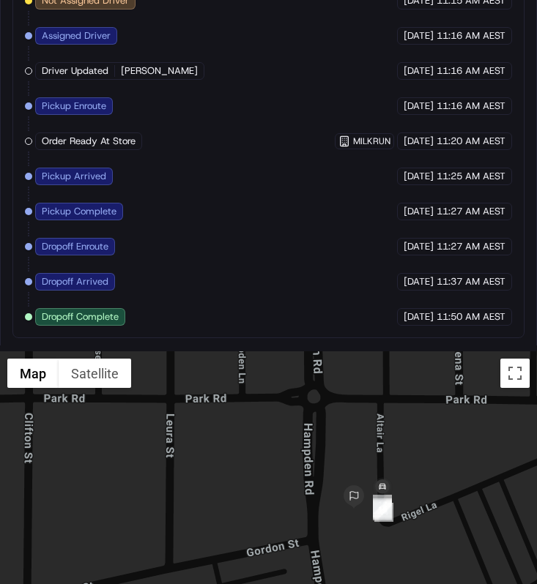
scroll to position [1200, 0]
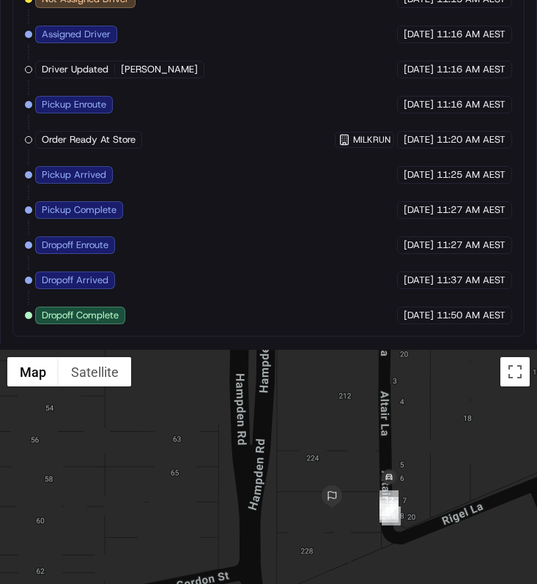
drag, startPoint x: 376, startPoint y: 506, endPoint x: 387, endPoint y: 504, distance: 11.2
click at [386, 505] on div at bounding box center [268, 504] width 537 height 308
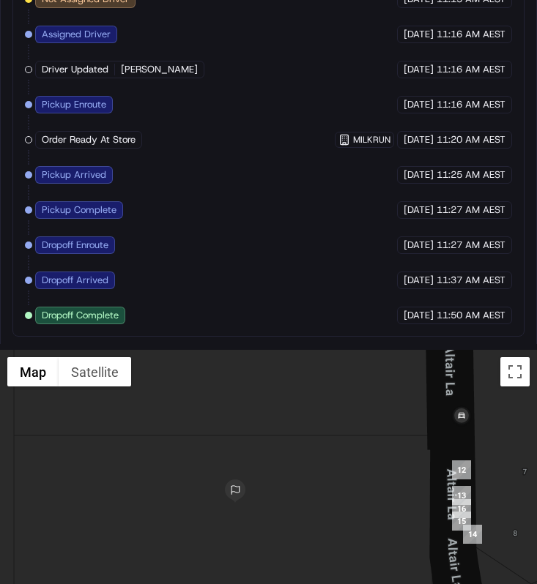
drag, startPoint x: 387, startPoint y: 502, endPoint x: 386, endPoint y: 473, distance: 29.3
click at [387, 472] on div at bounding box center [268, 504] width 537 height 308
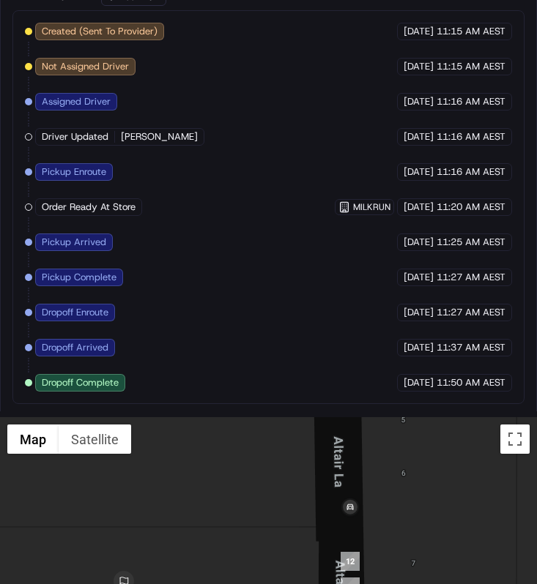
scroll to position [1155, 0]
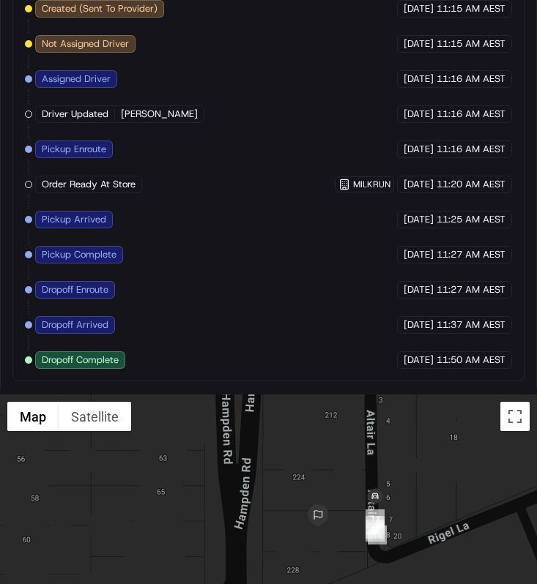
drag, startPoint x: 343, startPoint y: 528, endPoint x: 394, endPoint y: 500, distance: 57.7
click at [394, 500] on div at bounding box center [268, 549] width 537 height 308
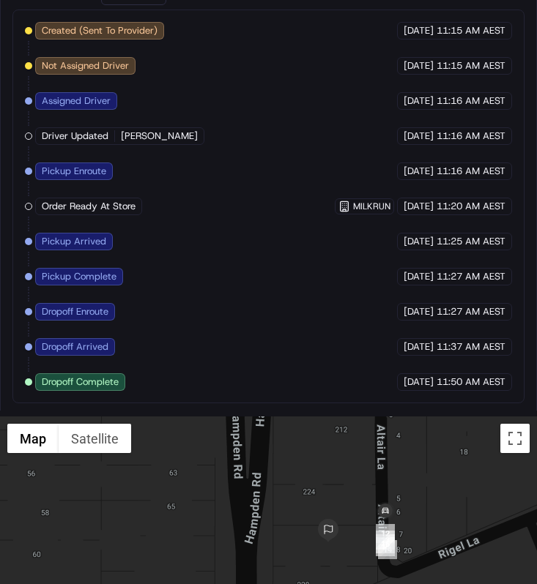
scroll to position [1136, 0]
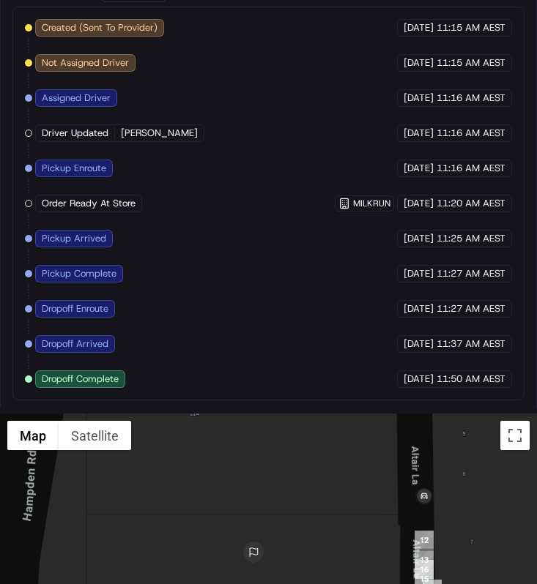
drag, startPoint x: 376, startPoint y: 518, endPoint x: 399, endPoint y: 499, distance: 30.2
click at [399, 499] on div at bounding box center [268, 568] width 537 height 308
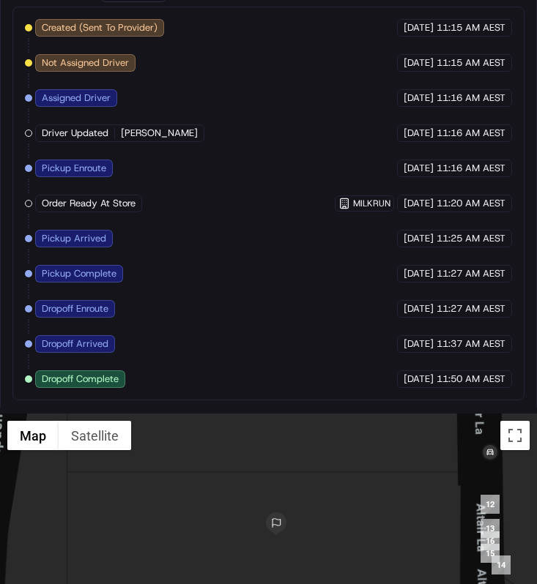
drag, startPoint x: 399, startPoint y: 499, endPoint x: 404, endPoint y: 434, distance: 66.1
click at [404, 434] on div at bounding box center [268, 568] width 537 height 308
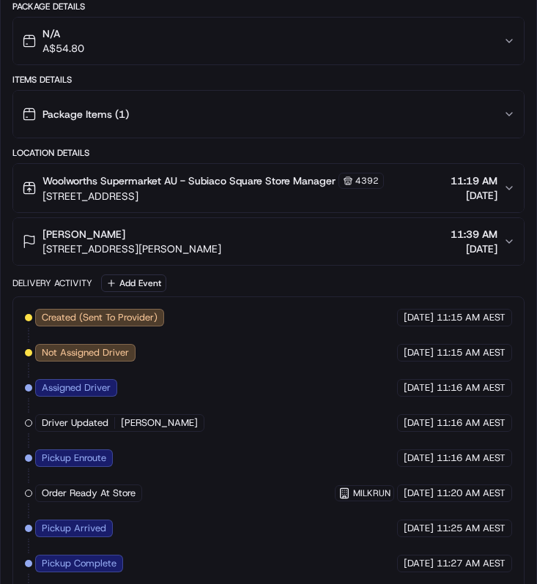
scroll to position [1273, 0]
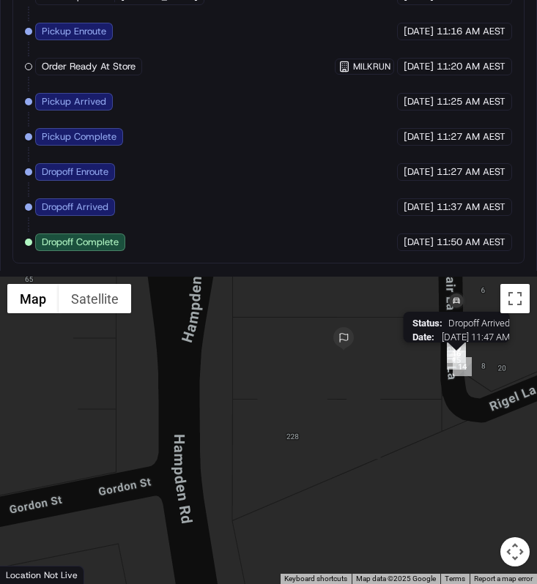
drag, startPoint x: 450, startPoint y: 336, endPoint x: 450, endPoint y: 372, distance: 35.9
click at [450, 455] on div "To navigate, press the arrow keys." at bounding box center [537, 455] width 537 height 0
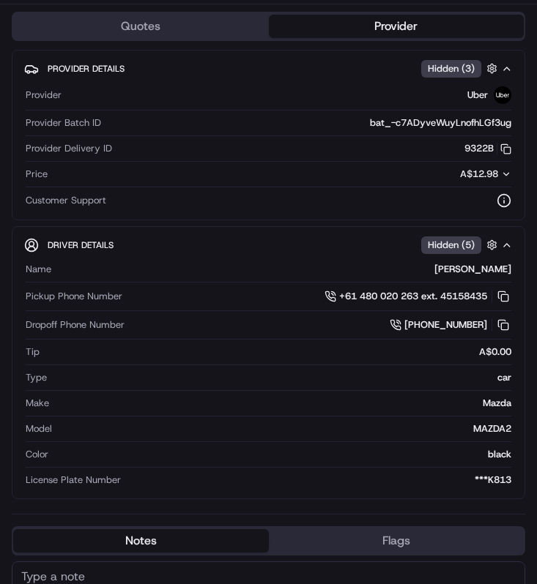
scroll to position [83, 0]
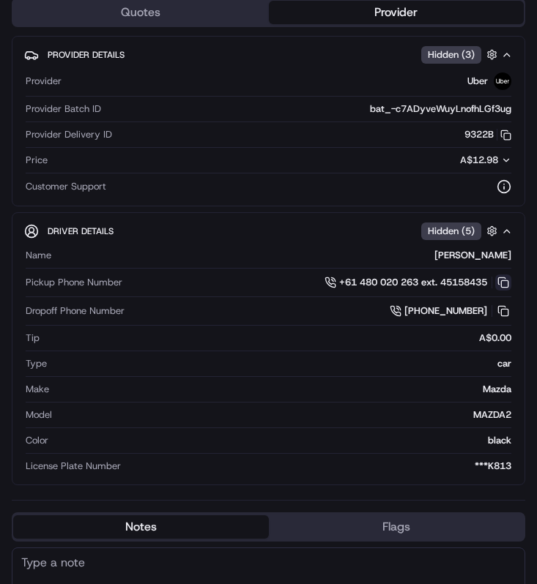
click at [500, 280] on button at bounding box center [503, 283] width 16 height 16
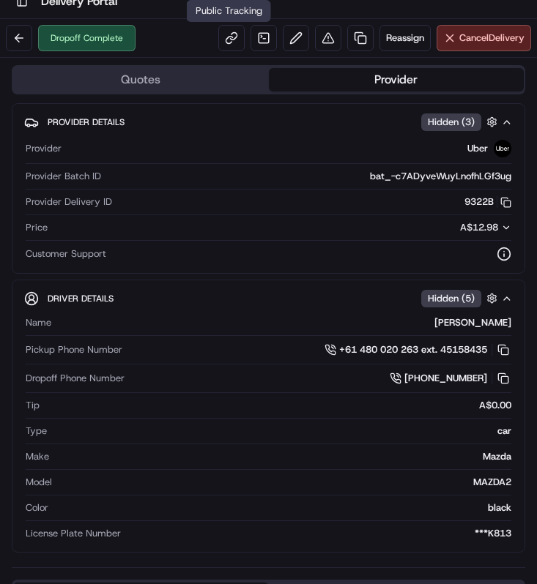
scroll to position [0, 0]
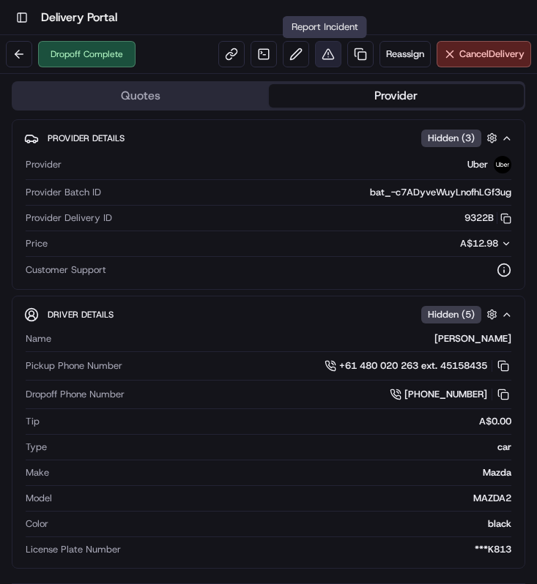
click at [324, 50] on button at bounding box center [328, 54] width 26 height 26
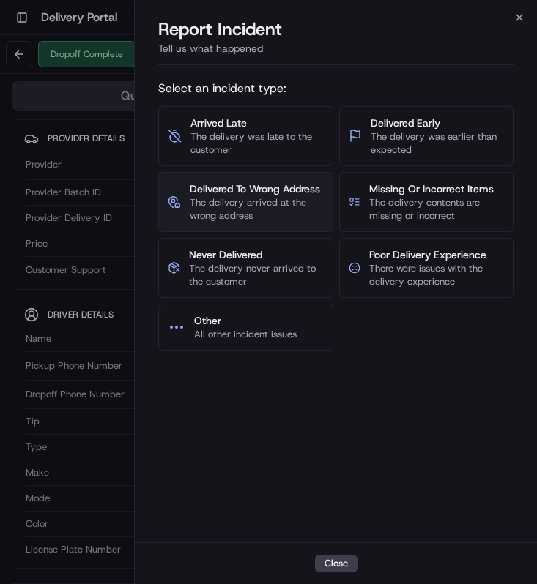
click at [275, 217] on span "The delivery arrived at the wrong address" at bounding box center [257, 209] width 134 height 26
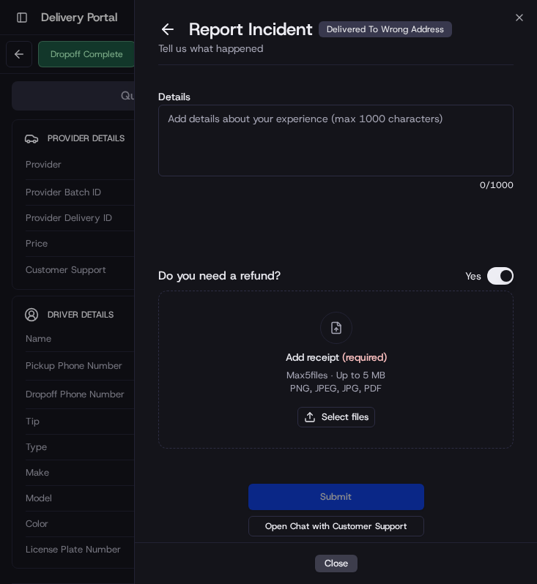
click at [269, 133] on textarea "Details" at bounding box center [335, 141] width 355 height 72
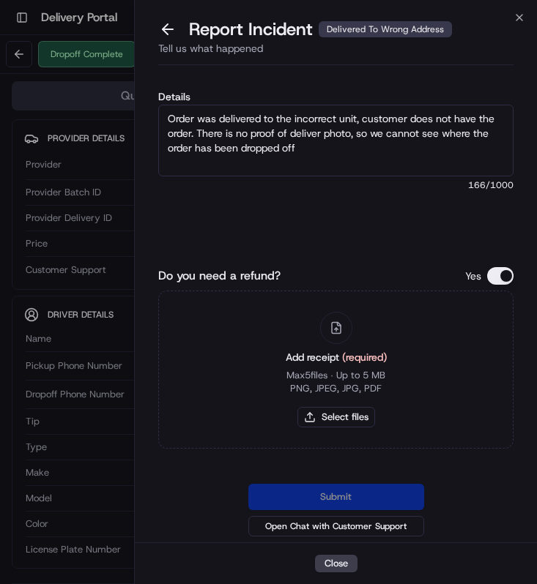
type textarea "Order was delivered to the incorrect unit, customer does not have the order. Th…"
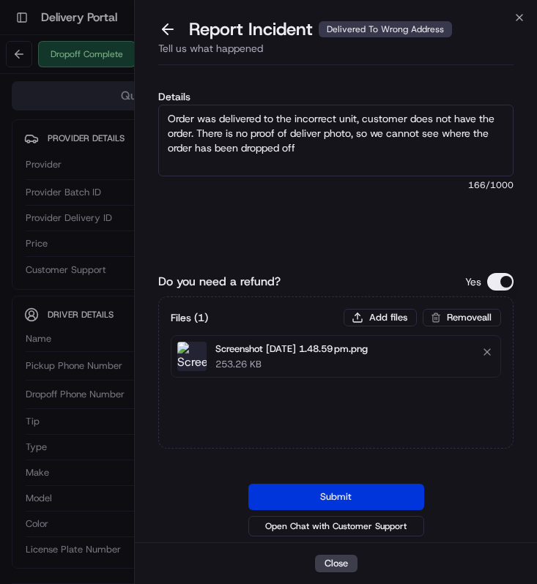
click at [341, 499] on button "Submit" at bounding box center [336, 497] width 176 height 26
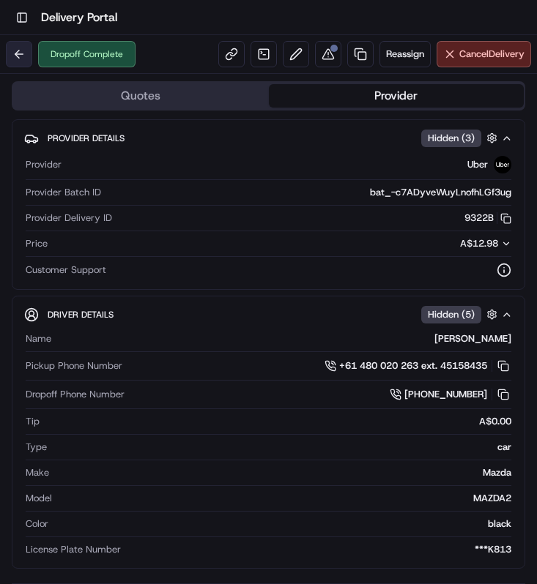
click at [30, 51] on button at bounding box center [19, 54] width 26 height 26
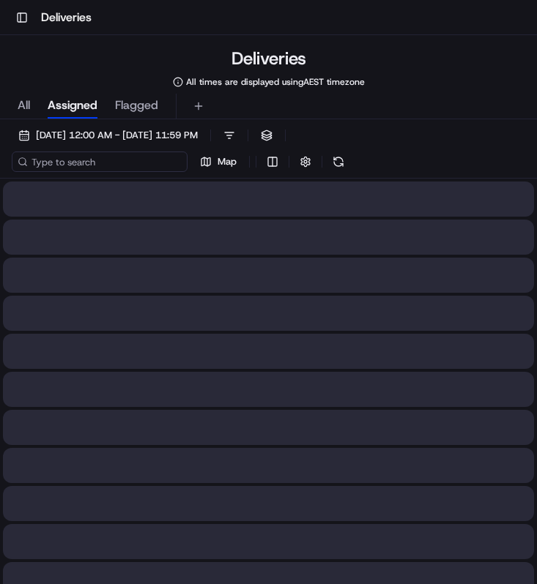
click at [104, 166] on input at bounding box center [100, 162] width 176 height 21
paste input "f6257c39-6559-4fd2-bdd1-26d0aa44db8f"
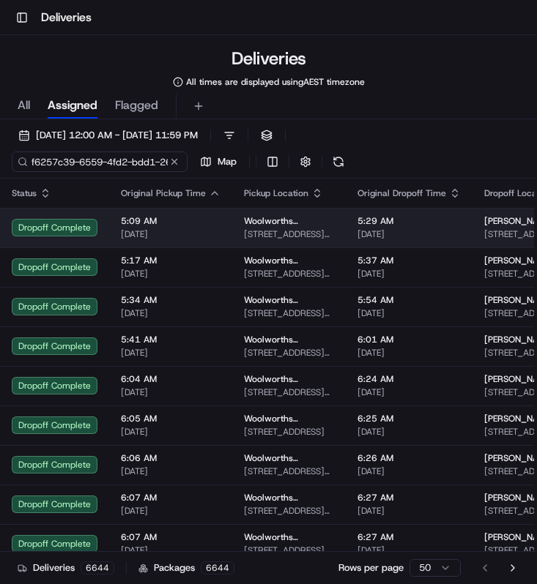
scroll to position [0, 65]
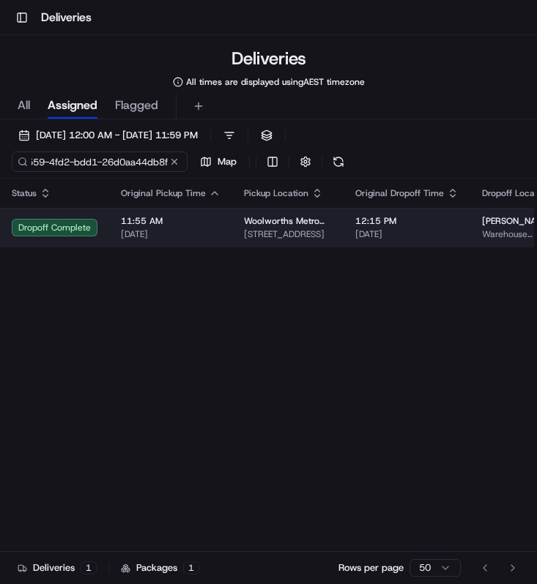
type input "f6257c39-6559-4fd2-bdd1-26d0aa44db8f"
click at [144, 223] on span "11:55 AM" at bounding box center [171, 221] width 100 height 12
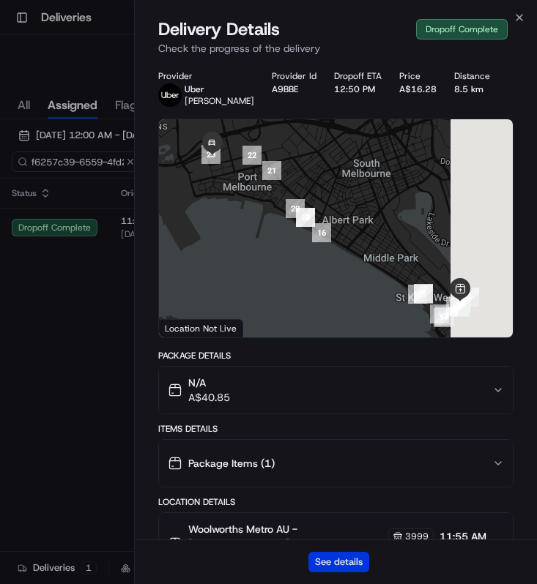
click at [343, 554] on button "See details" at bounding box center [338, 562] width 61 height 21
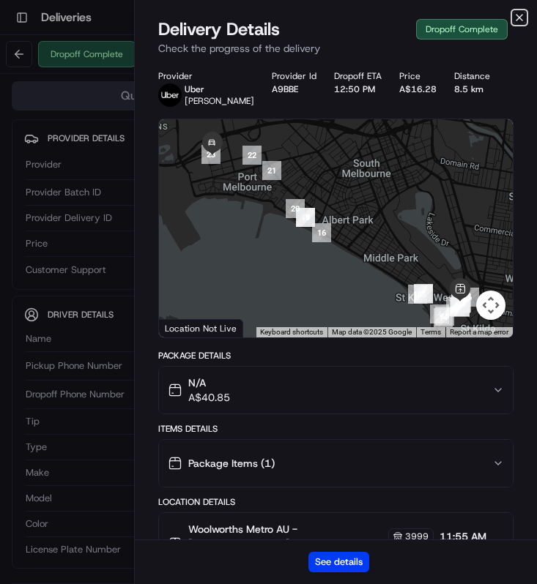
click at [524, 20] on icon "button" at bounding box center [519, 18] width 12 height 12
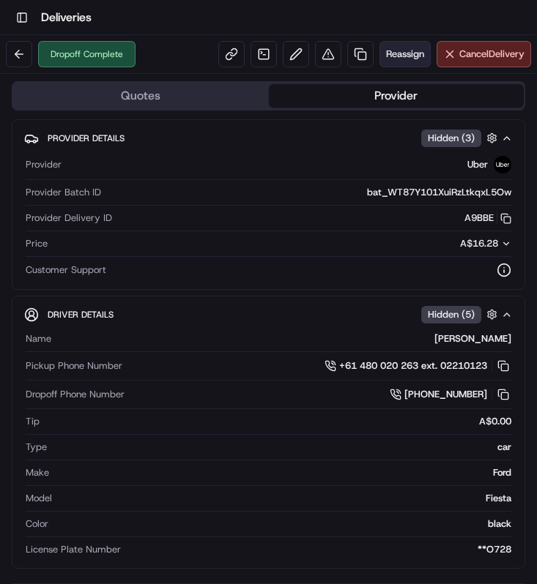
click at [402, 54] on span "Reassign" at bounding box center [405, 54] width 38 height 13
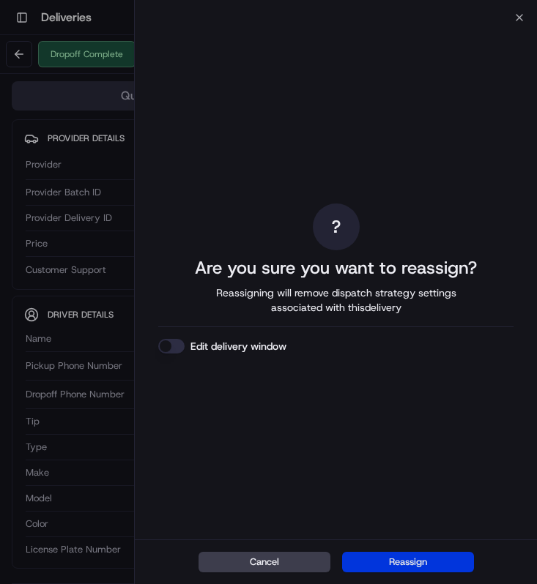
click at [409, 571] on button "Reassign" at bounding box center [408, 562] width 132 height 21
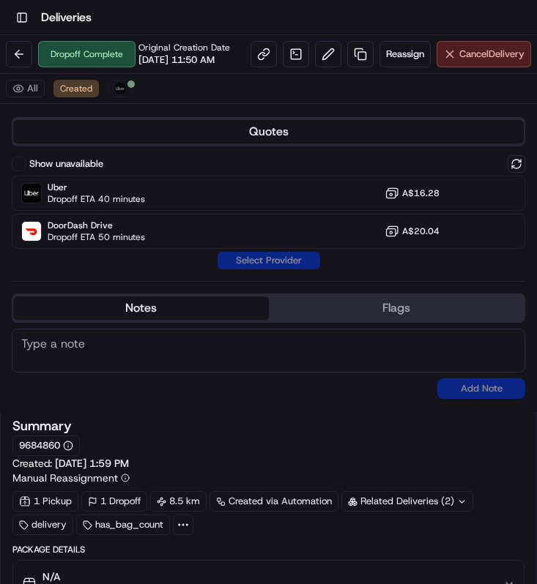
click at [490, 55] on span "Cancel Delivery" at bounding box center [491, 54] width 65 height 13
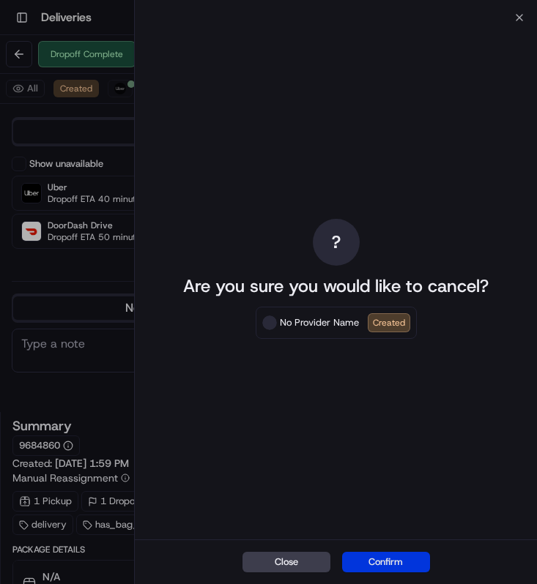
click at [406, 570] on button "Confirm" at bounding box center [386, 562] width 88 height 21
